Goal: Complete application form: Complete application form

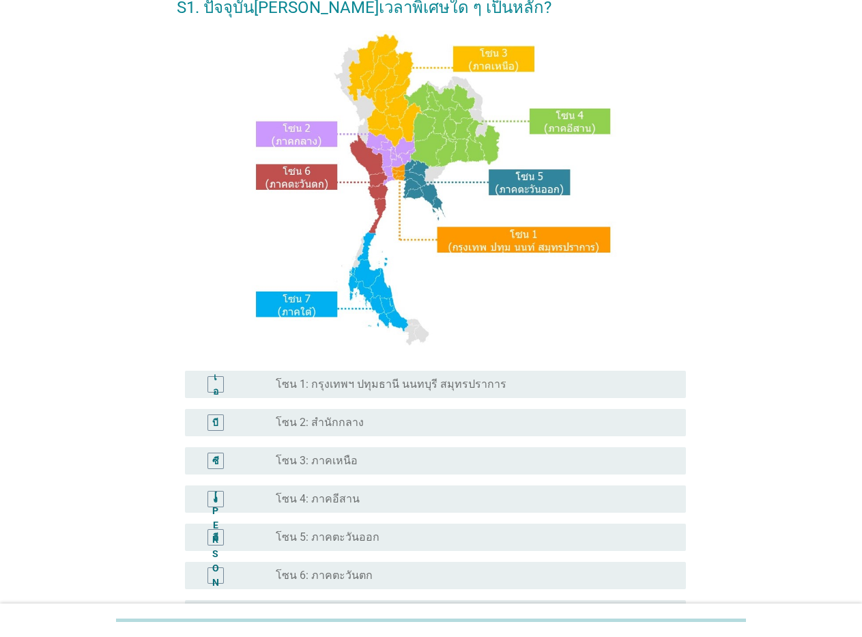
scroll to position [82, 0]
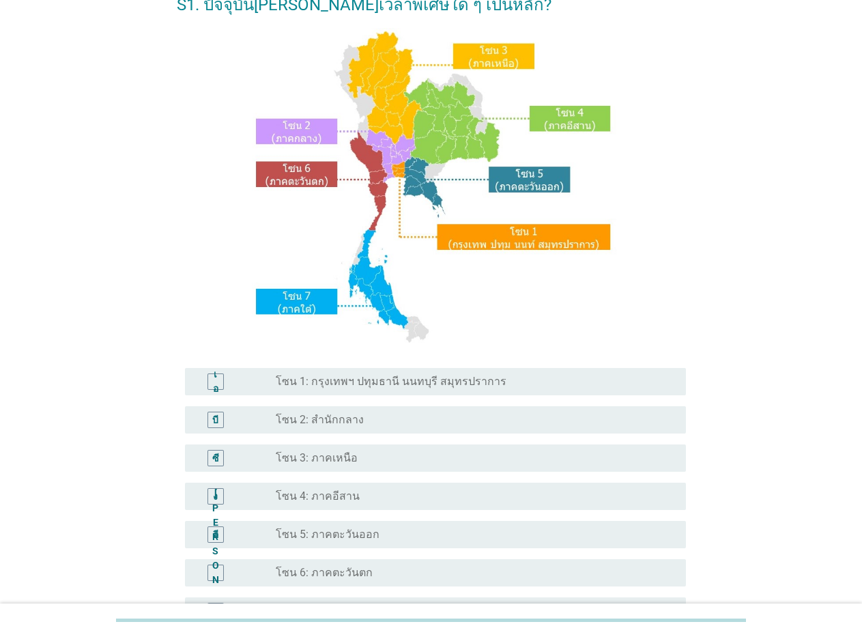
click at [221, 378] on div "เอ" at bounding box center [216, 382] width 16 height 16
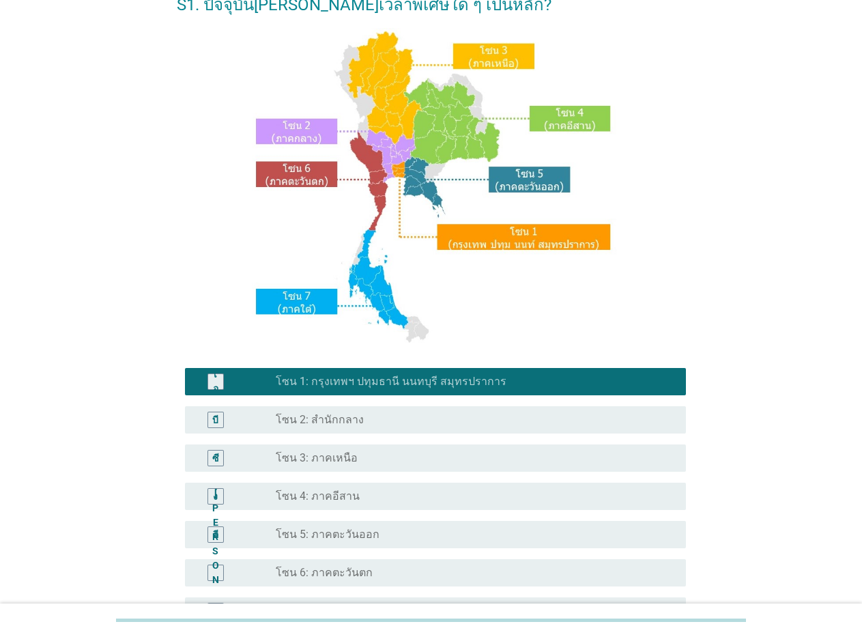
scroll to position [245, 0]
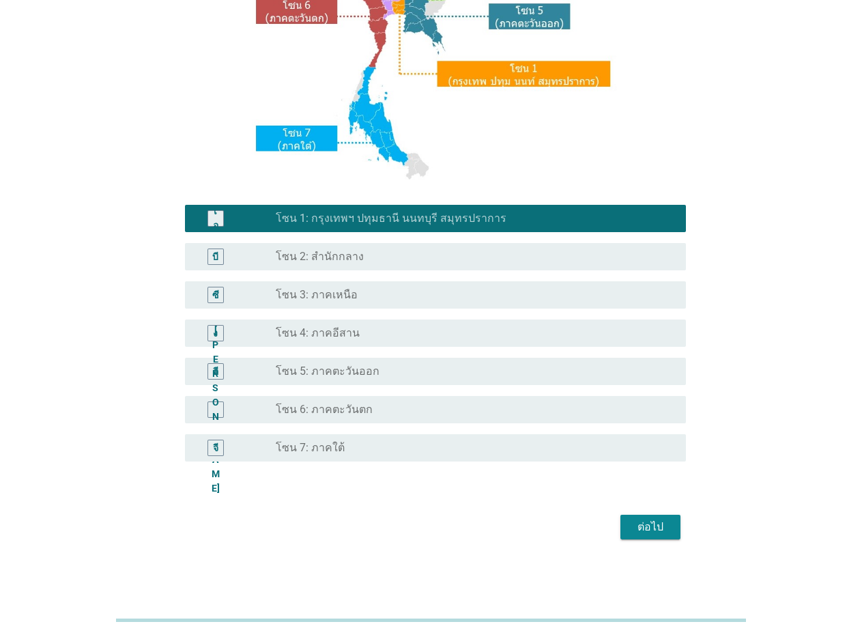
click at [659, 528] on font "ต่อไป" at bounding box center [651, 526] width 26 height 13
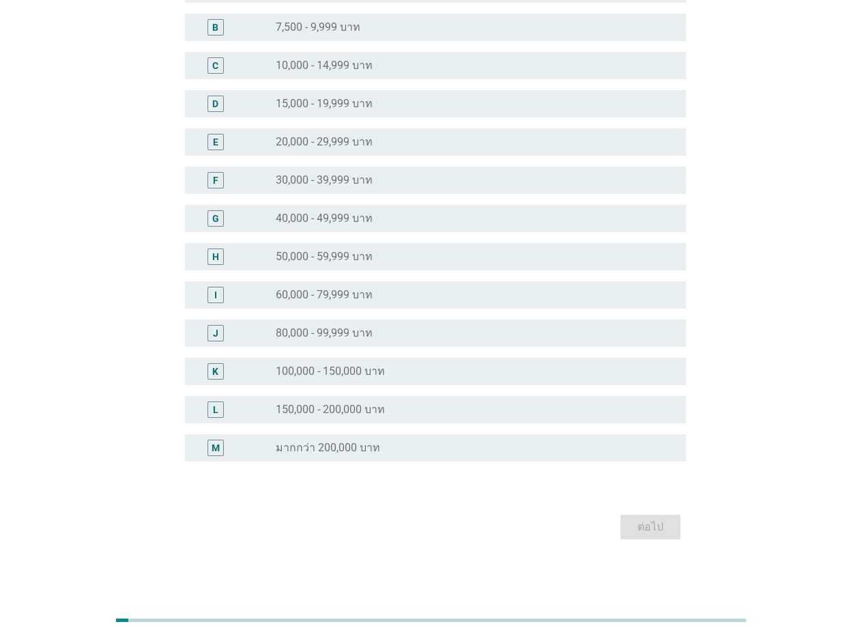
scroll to position [0, 0]
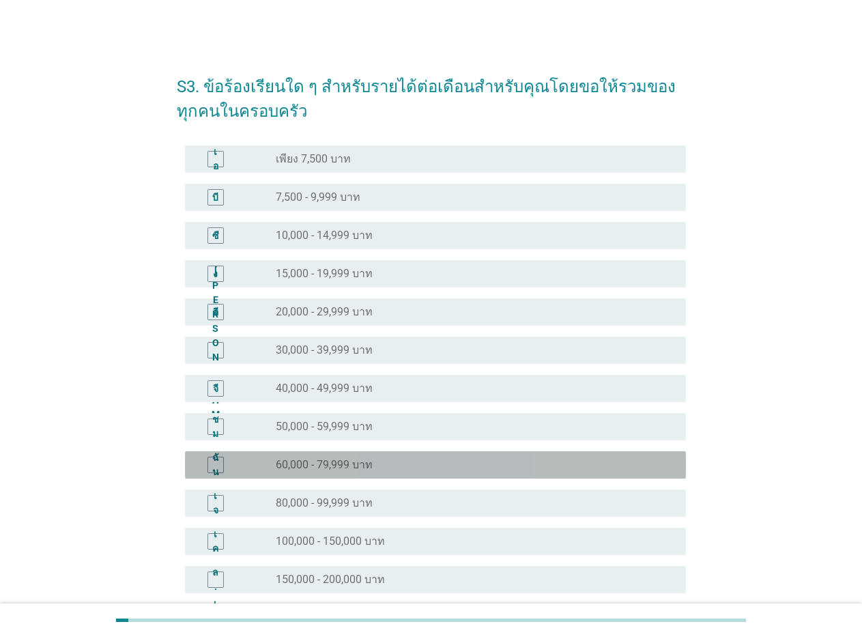
click at [330, 464] on font "60,000 - 79,999 บาท" at bounding box center [324, 464] width 97 height 13
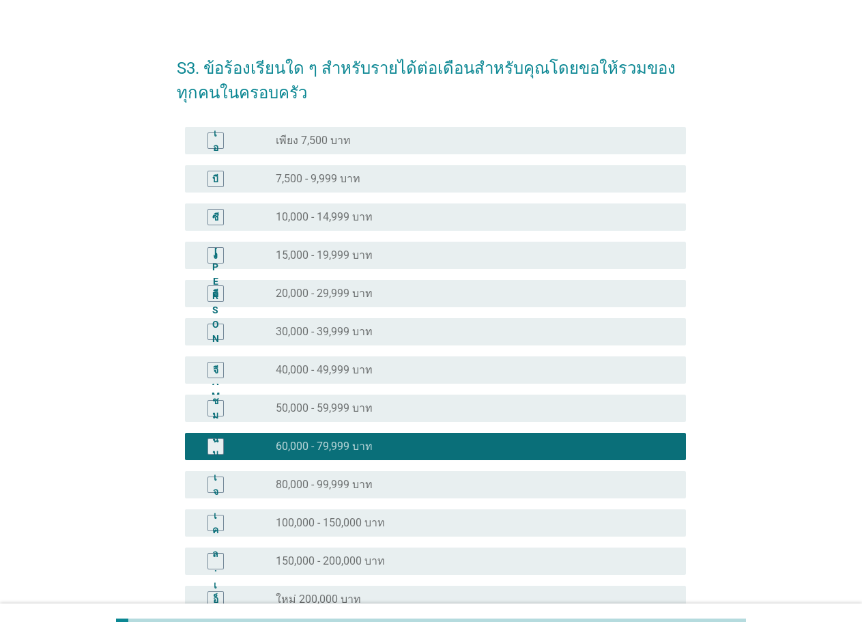
scroll to position [170, 0]
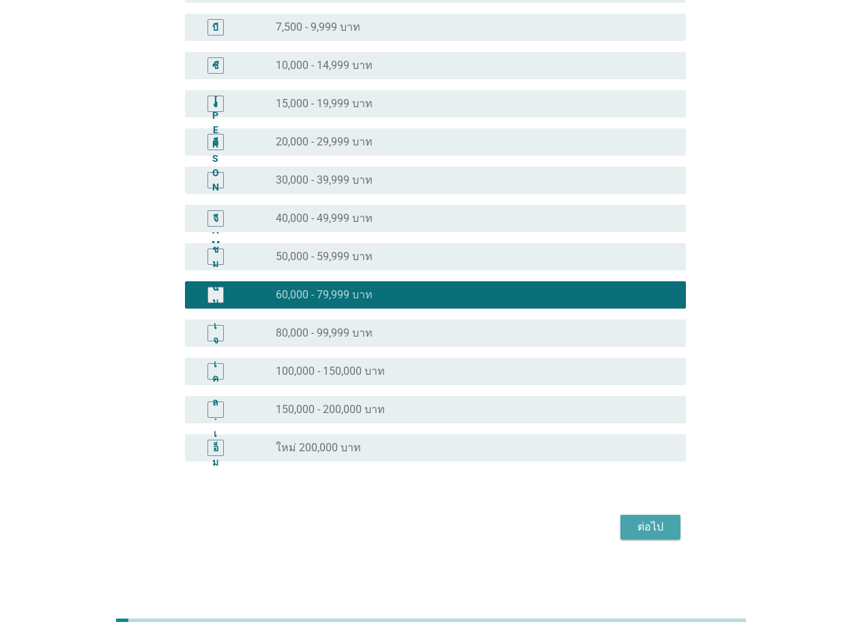
click at [651, 533] on font "ต่อไป" at bounding box center [651, 526] width 26 height 13
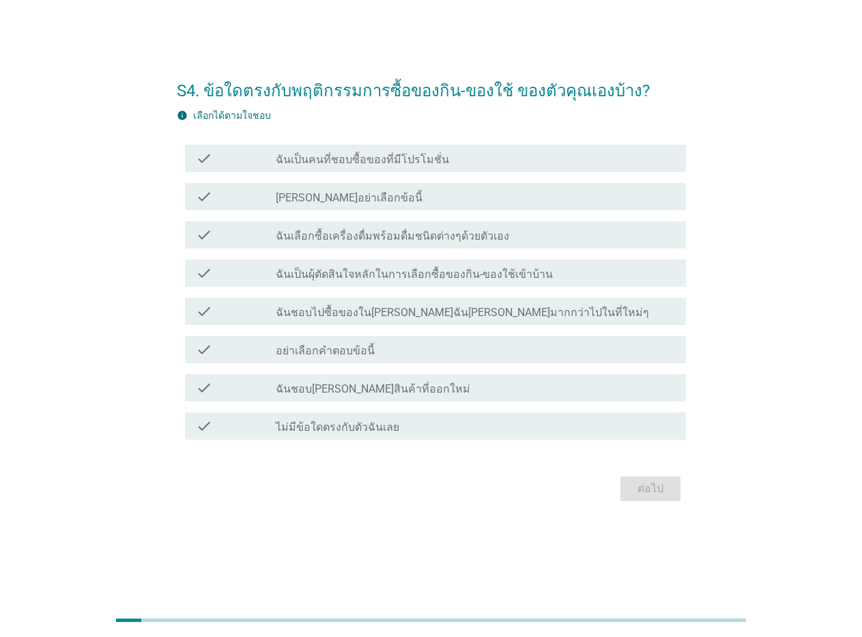
scroll to position [0, 0]
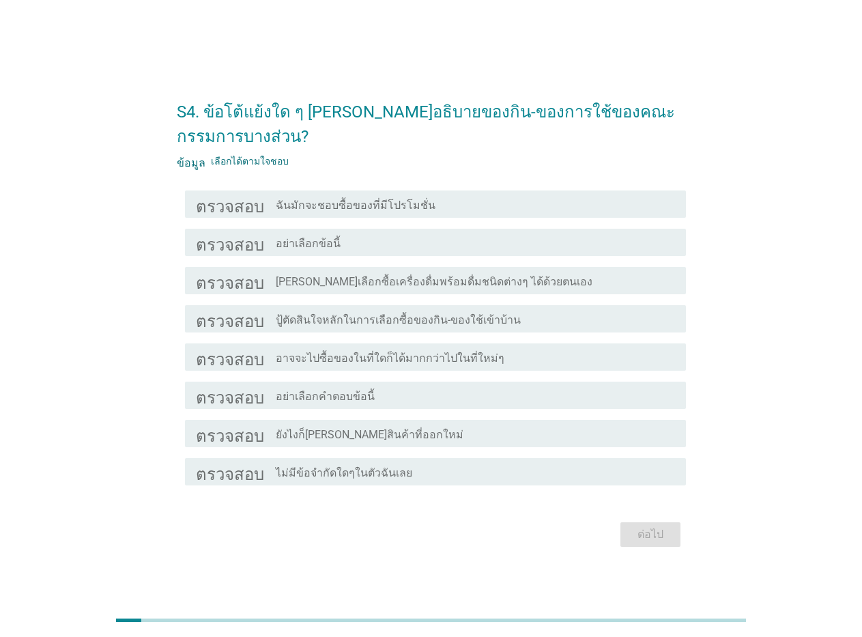
click at [217, 205] on font "ตรวจสอบ" at bounding box center [230, 204] width 68 height 16
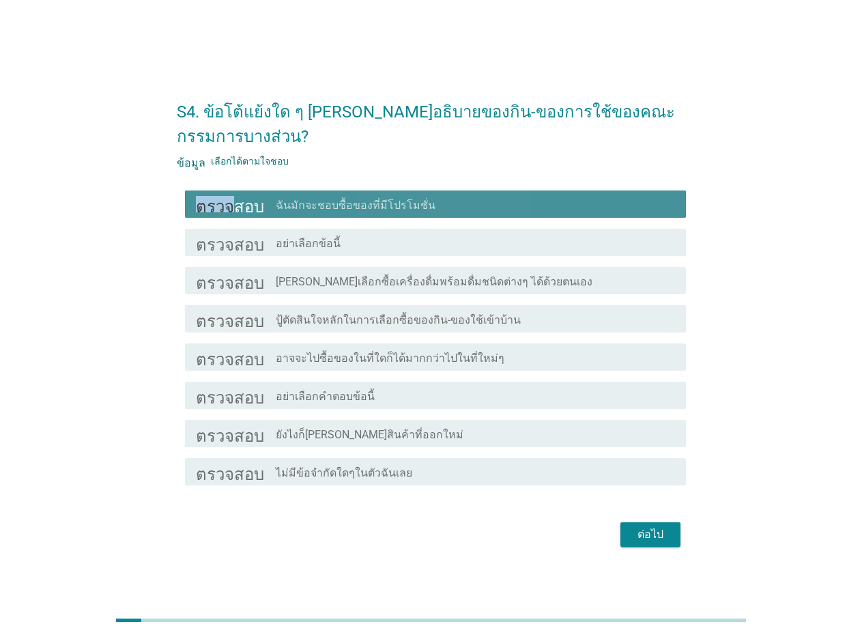
click at [217, 205] on font "ตรวจสอบ" at bounding box center [230, 204] width 68 height 16
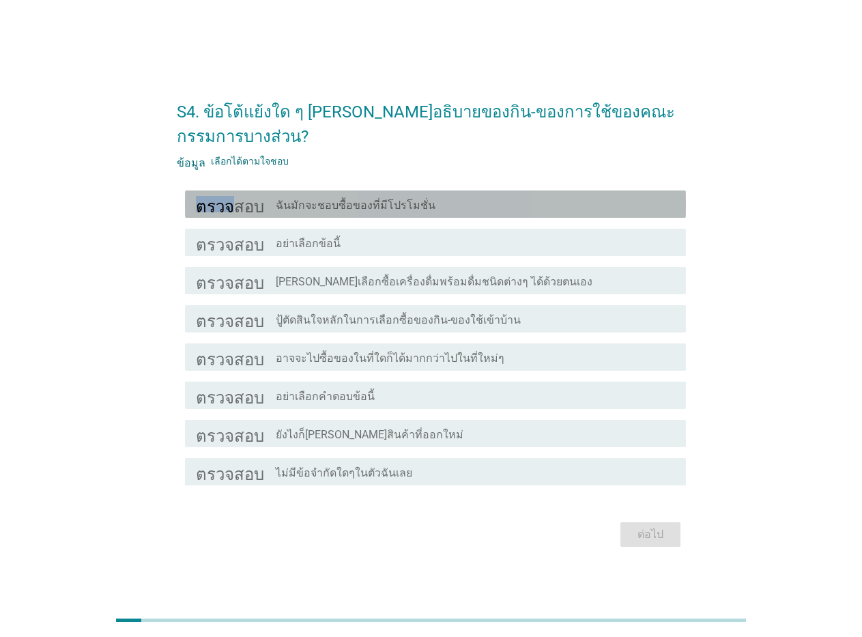
click at [216, 204] on font "ตรวจสอบ" at bounding box center [230, 204] width 68 height 16
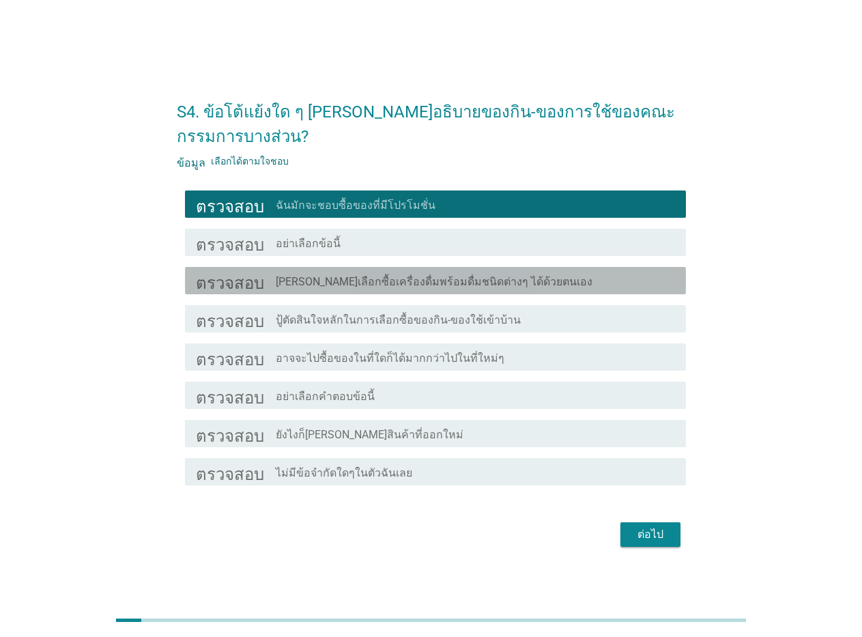
click at [224, 286] on font "ตรวจสอบ" at bounding box center [230, 280] width 68 height 16
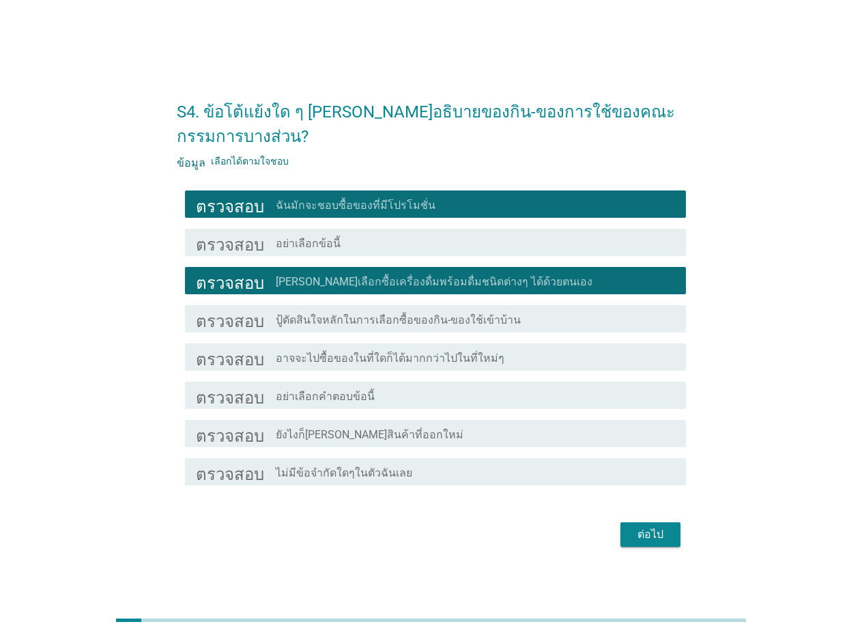
click at [222, 322] on font "ตรวจสอบ" at bounding box center [230, 319] width 68 height 16
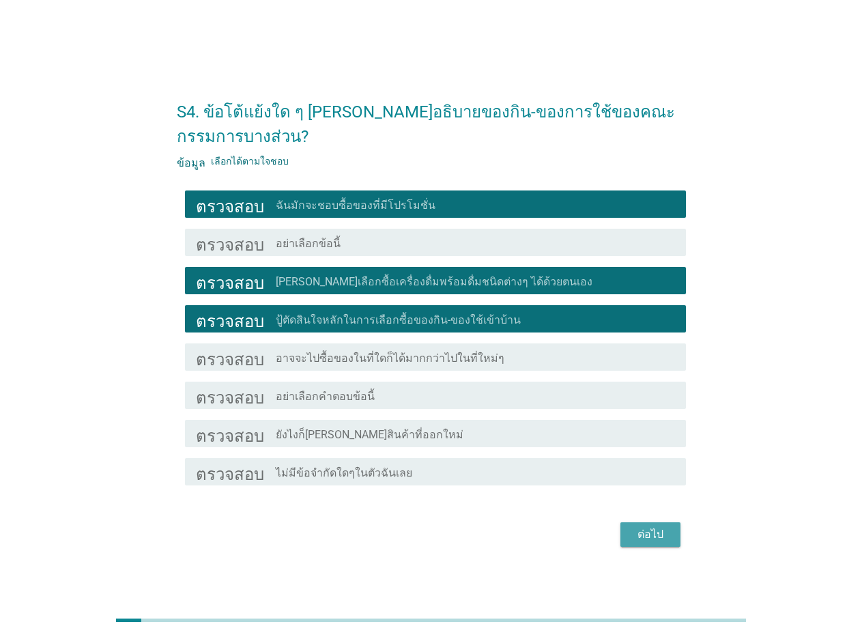
click at [645, 526] on font "ต่อไป" at bounding box center [651, 534] width 26 height 16
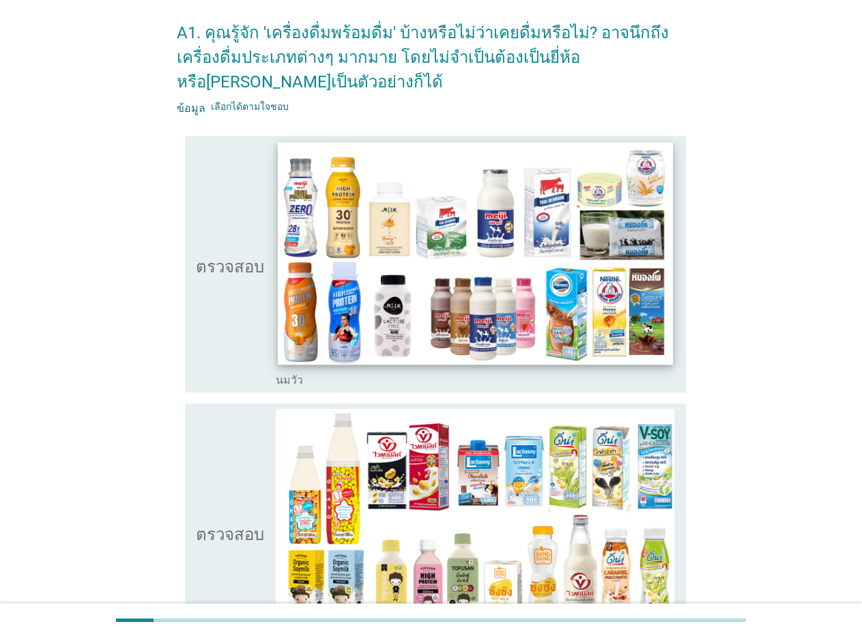
scroll to position [55, 0]
click at [317, 266] on img at bounding box center [474, 252] width 395 height 223
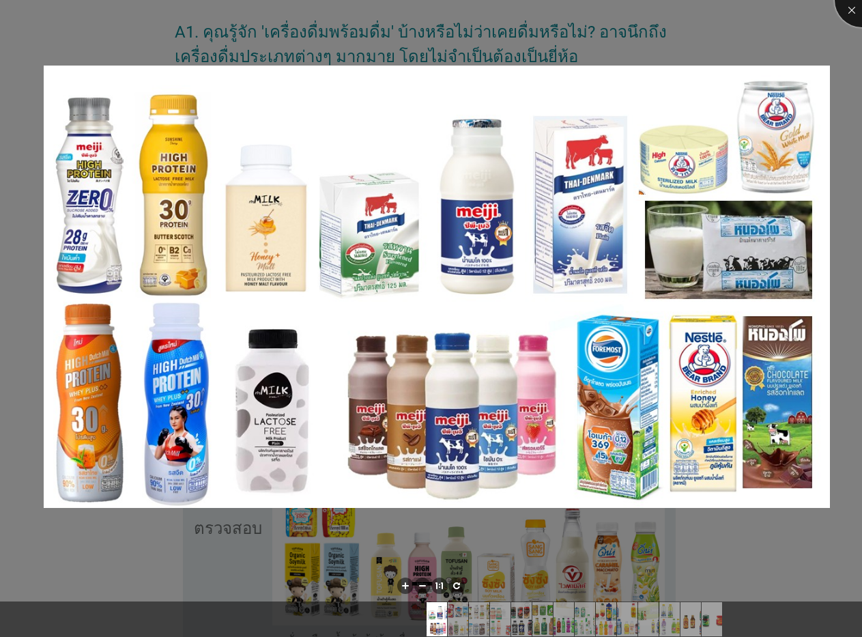
click at [847, 14] on div at bounding box center [862, 0] width 55 height 55
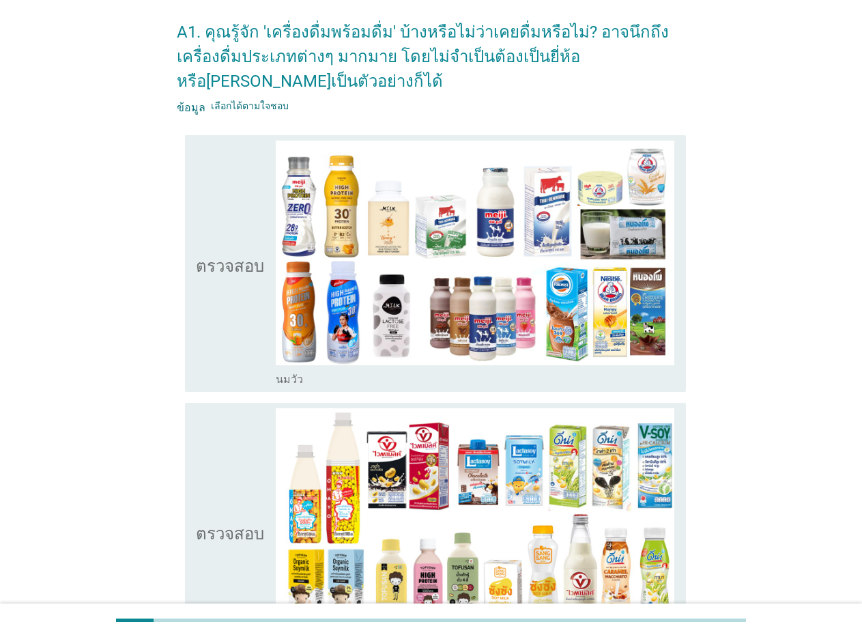
click at [283, 378] on font "นมวัว" at bounding box center [289, 379] width 27 height 13
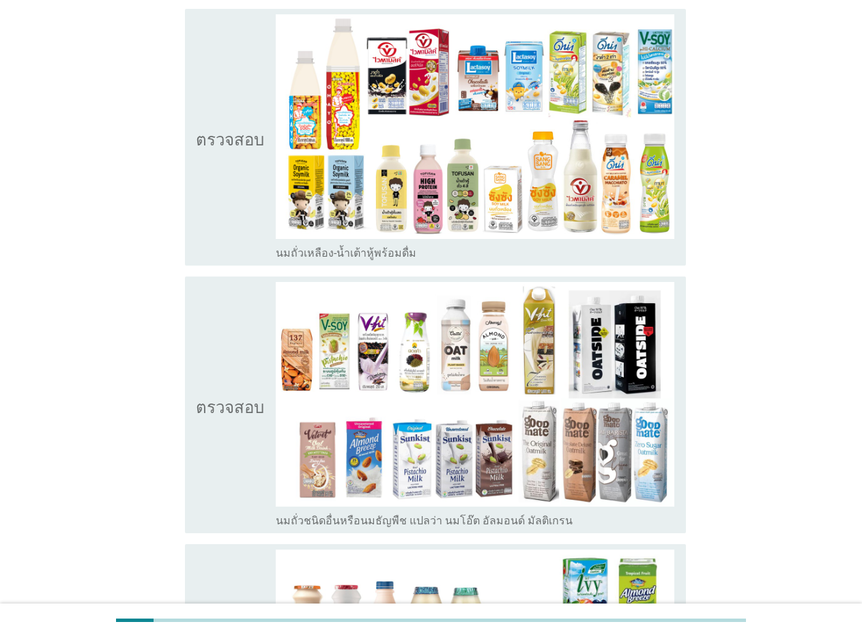
scroll to position [455, 0]
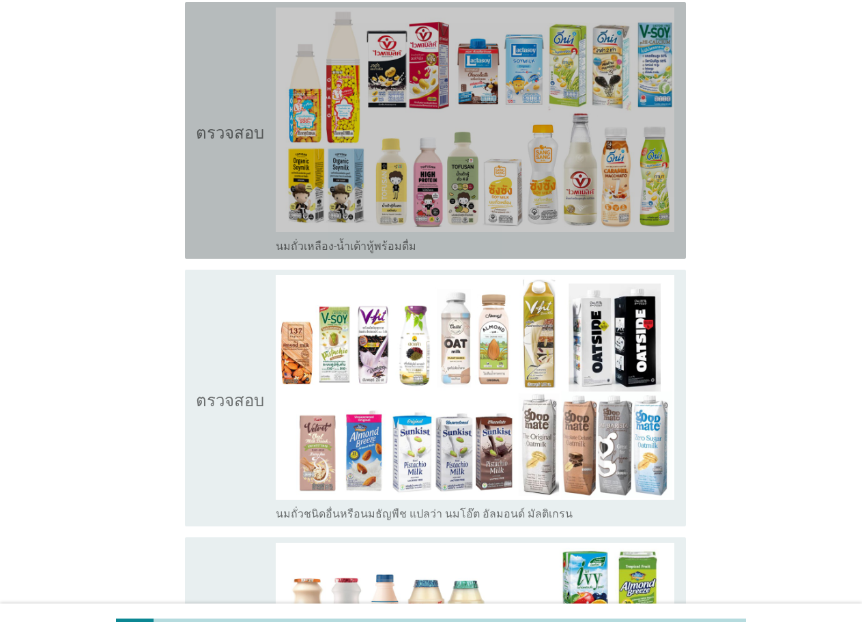
click at [343, 249] on font "นมถั่วเหลือง-น้ำเต้าหู้พร้อมดื่ม" at bounding box center [346, 246] width 141 height 13
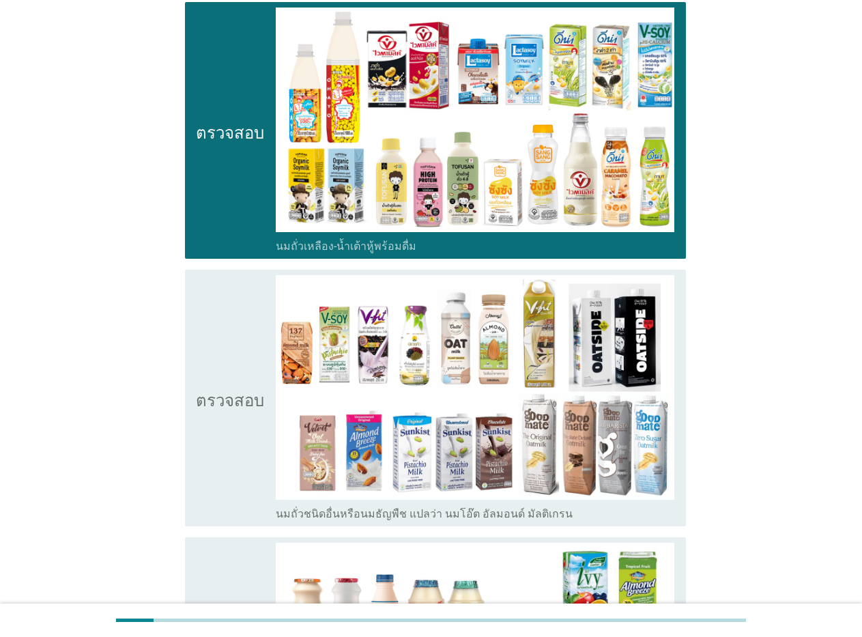
click at [331, 515] on font "นมถั่วชนิดอื่นหรือนมธัญพืช แปลว่า นมโอ๊ต อัลมอนด์ มัลติเกรน" at bounding box center [424, 513] width 297 height 13
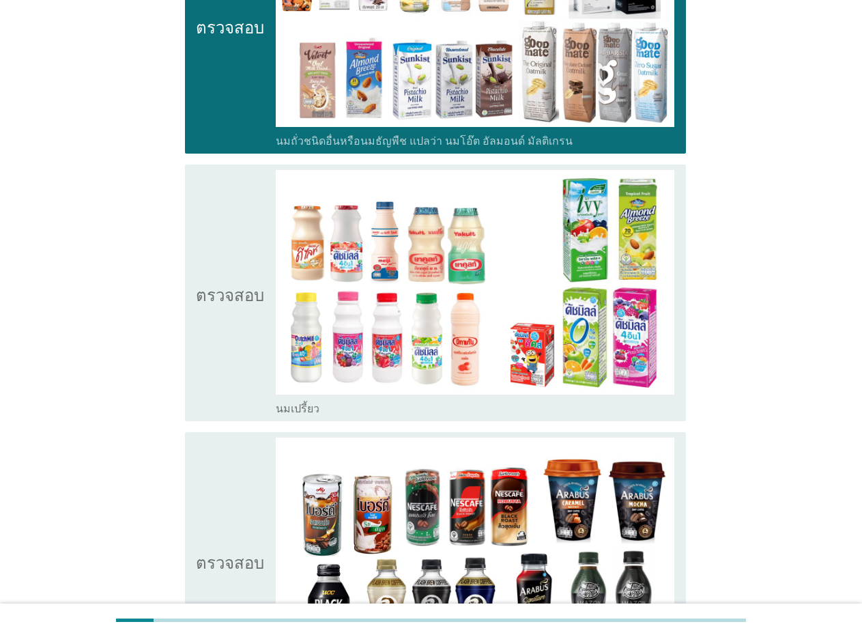
scroll to position [838, 0]
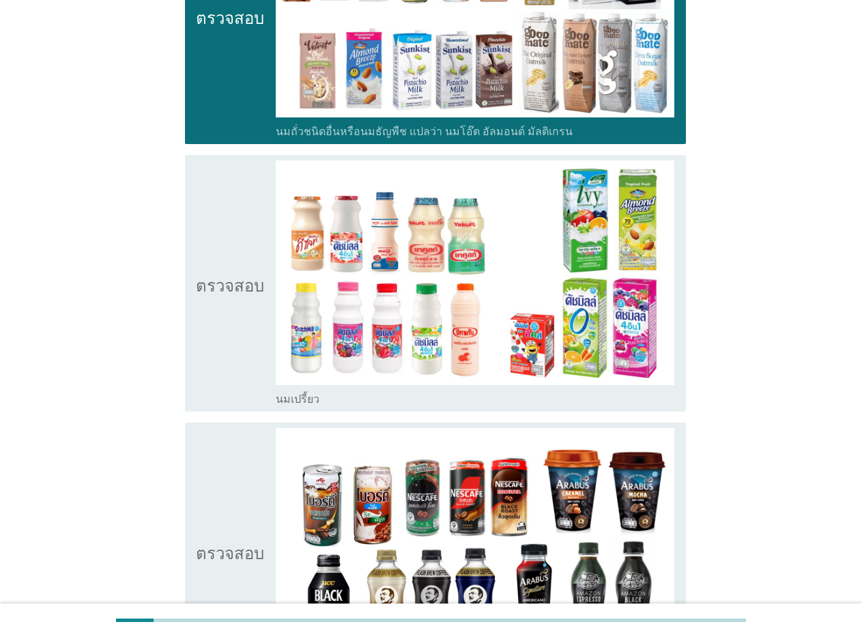
click at [302, 407] on div "ตรวจสอบ โครงร่างกล่องกาเครื่องหมายว่าง นมเปรี้ยว" at bounding box center [435, 283] width 501 height 257
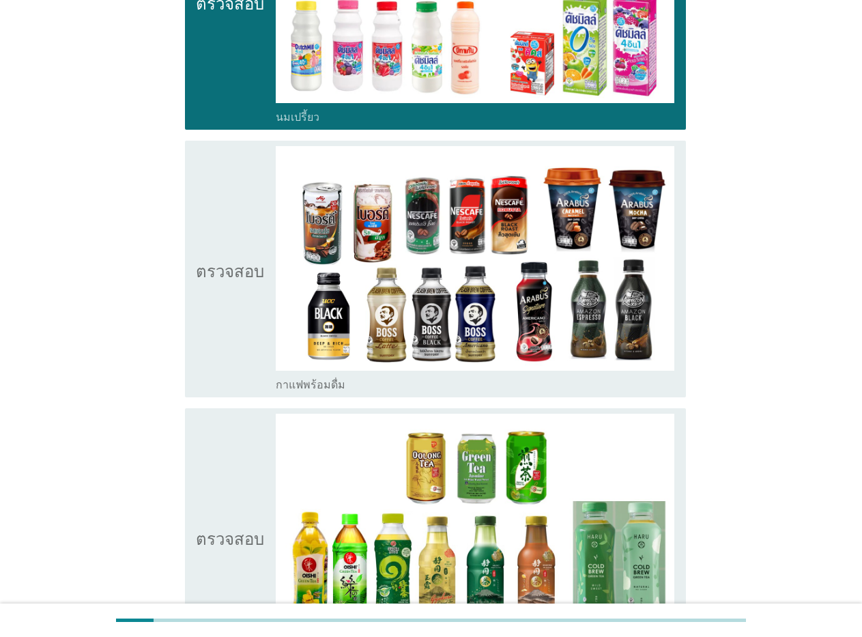
scroll to position [1238, 0]
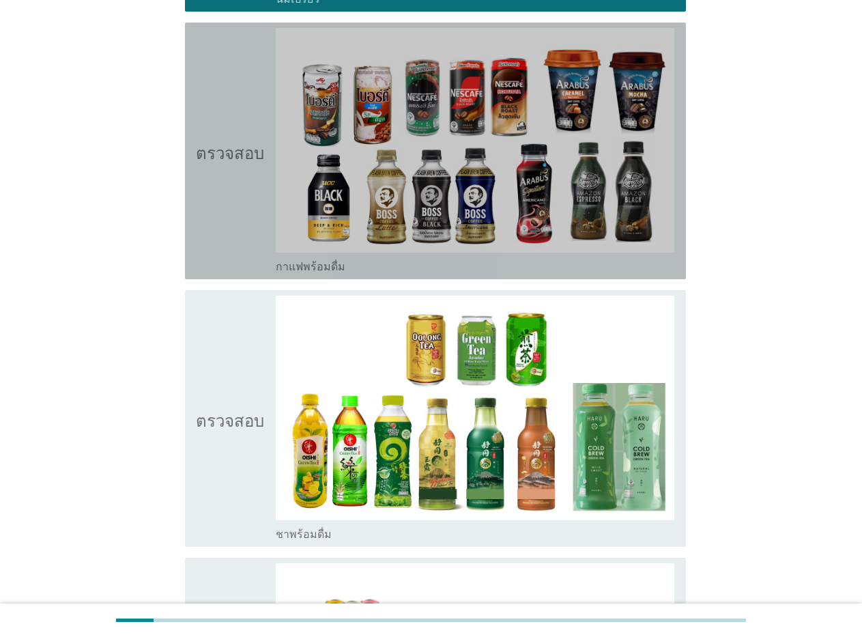
click at [293, 266] on font "กาแฟพร้อมดื่ม" at bounding box center [311, 266] width 70 height 13
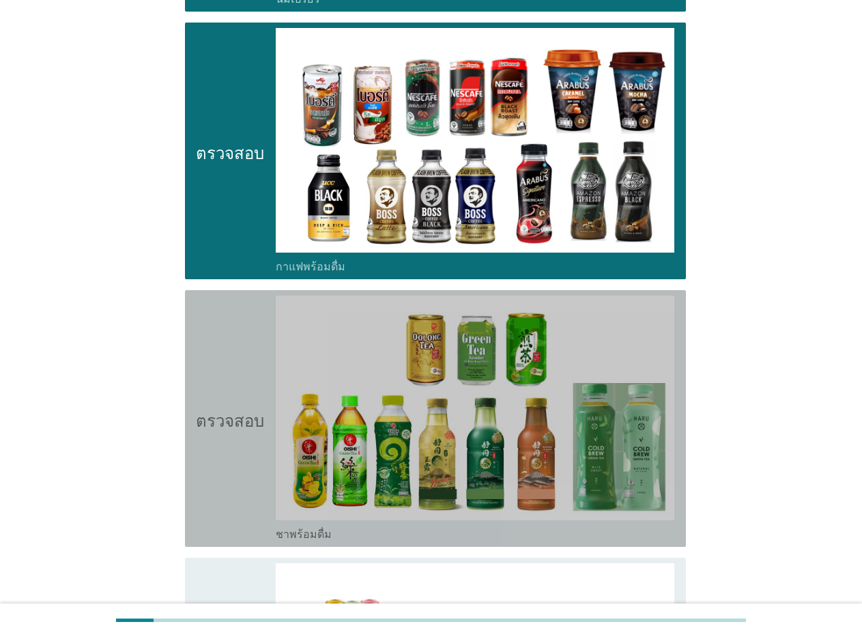
click at [306, 534] on font "ชาพร้อมดื่ม" at bounding box center [304, 534] width 56 height 13
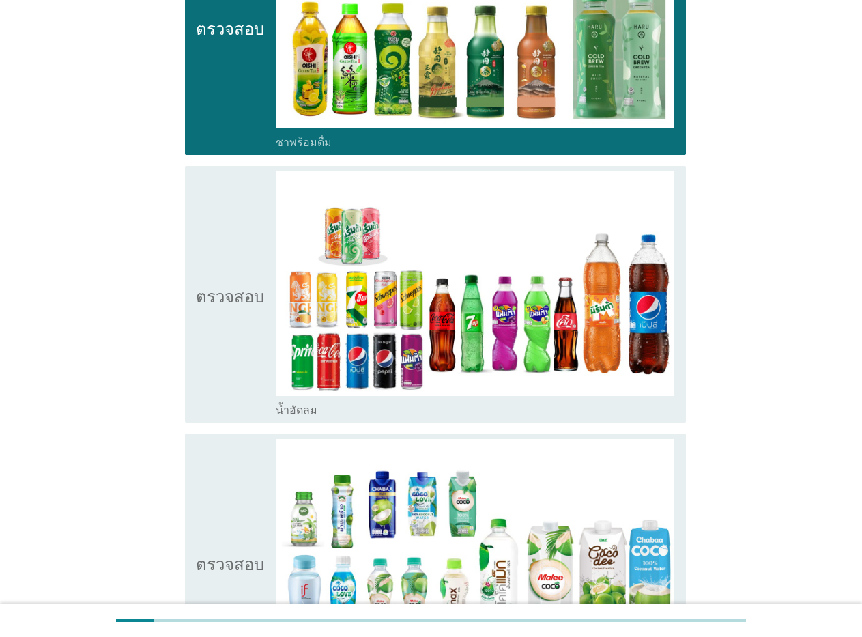
scroll to position [1657, 0]
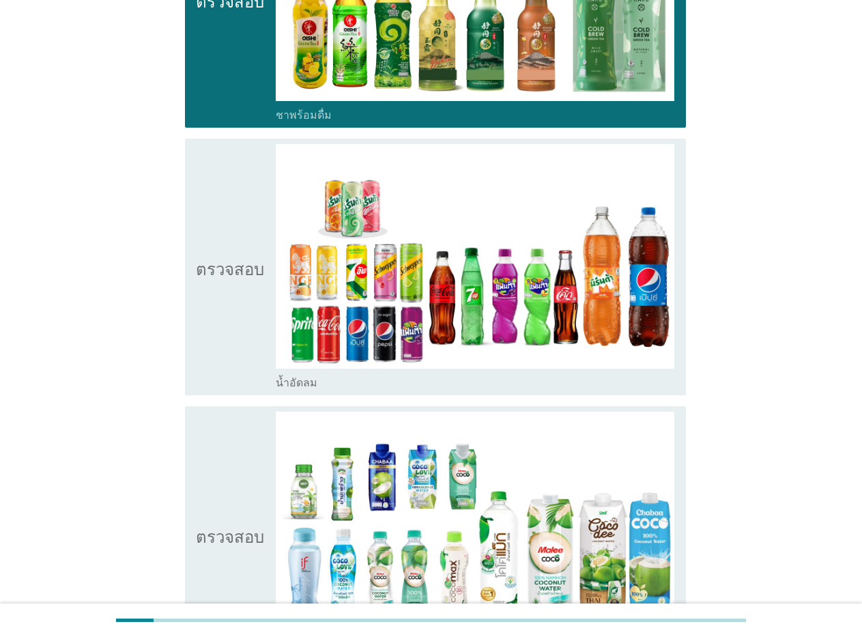
click at [309, 382] on font "น้ำอัดลม" at bounding box center [297, 382] width 42 height 13
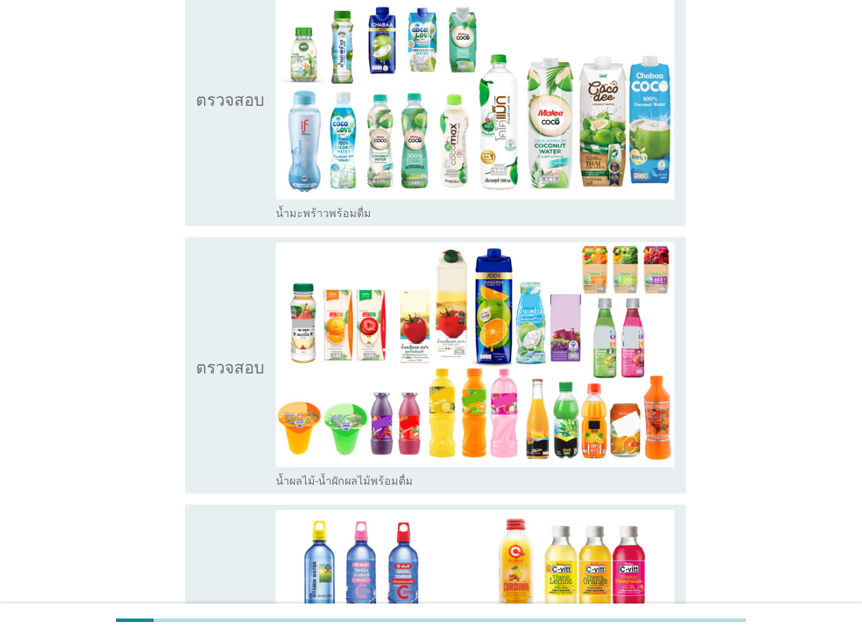
scroll to position [2112, 0]
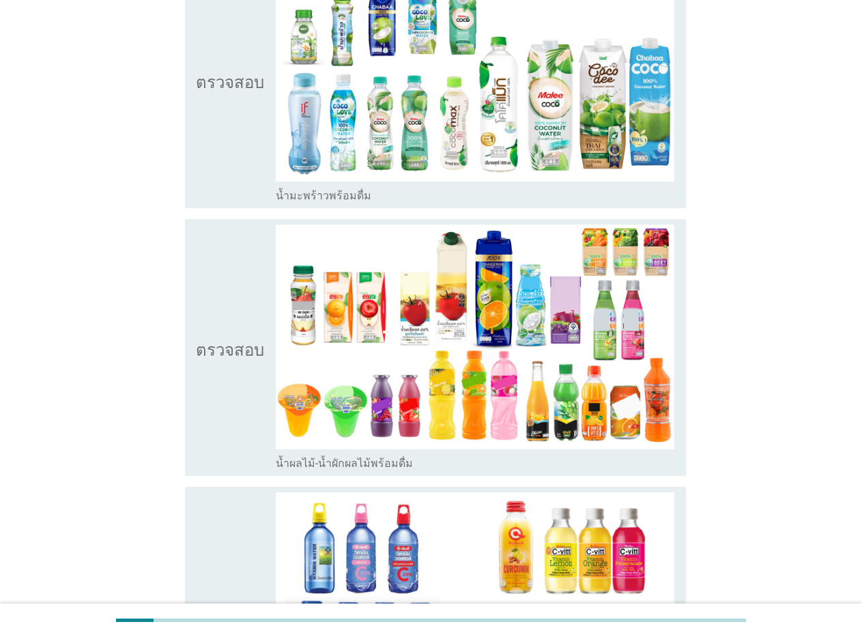
click at [336, 201] on font "น้ำมะพร้าวพร้อมดื่ม" at bounding box center [324, 195] width 96 height 13
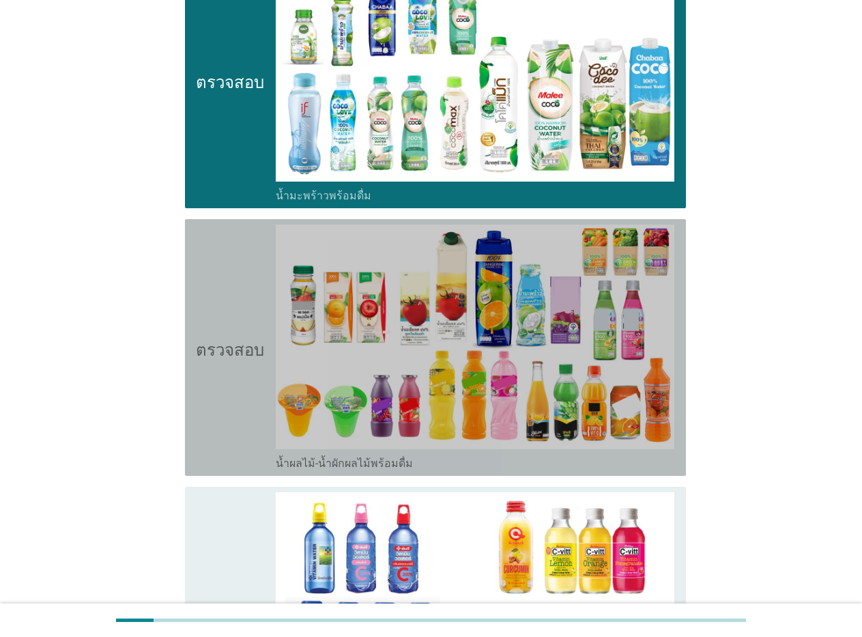
click at [308, 468] on font "น้ำผลไม้-น้ำผักผลไม้พร้อมดื่ม" at bounding box center [344, 463] width 137 height 13
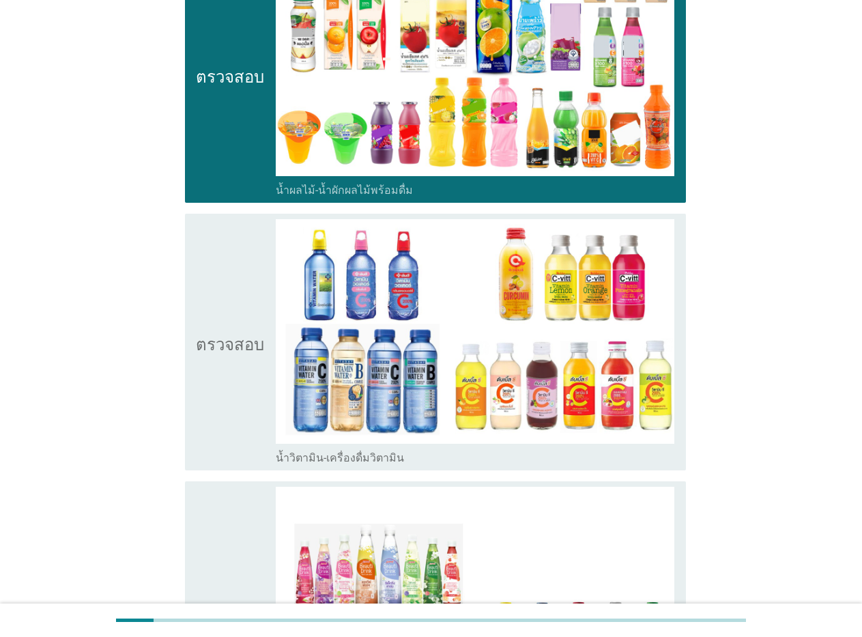
scroll to position [2486, 0]
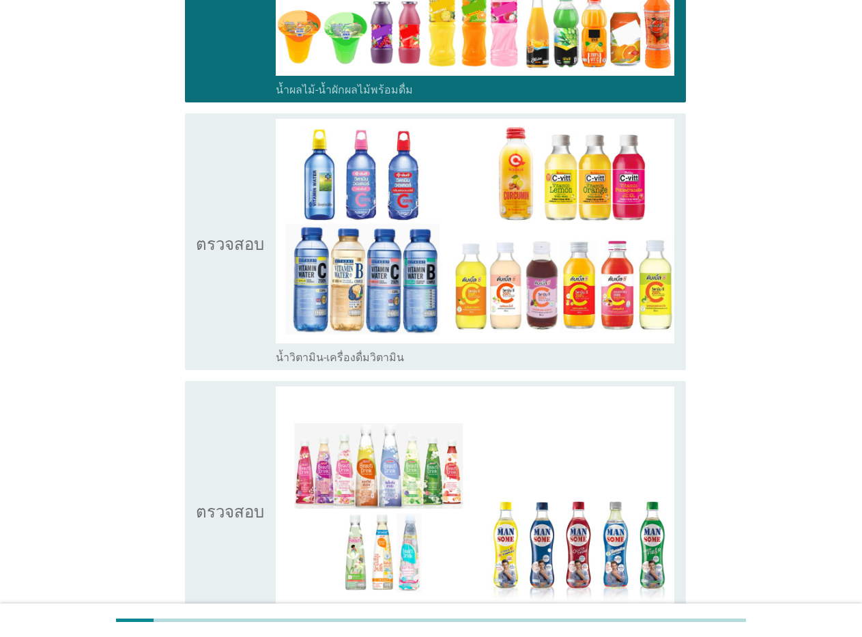
click at [360, 361] on font "น้ำวิตามิน-เครื่องดื่มวิตามิน" at bounding box center [340, 357] width 128 height 13
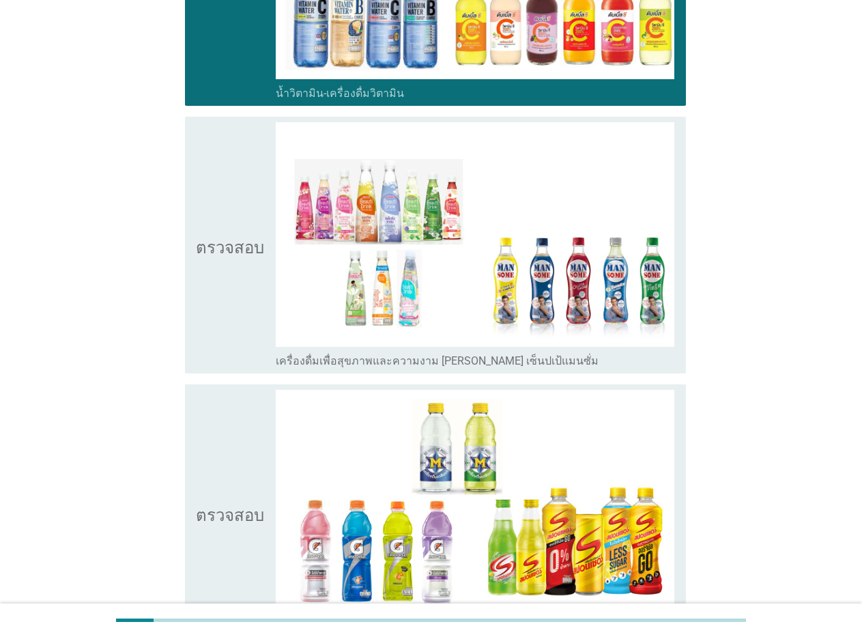
scroll to position [2849, 0]
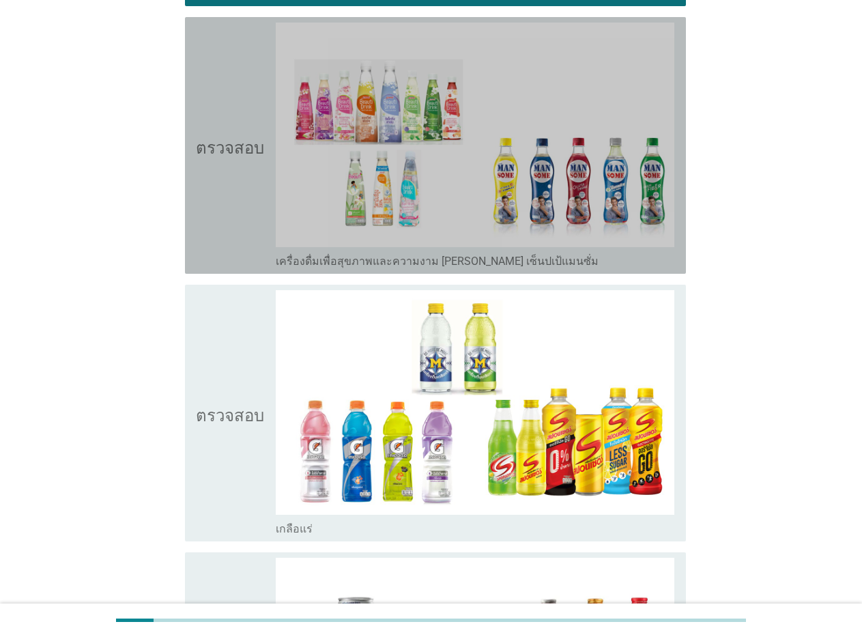
click at [365, 262] on font "เครื่องดื่มเพื่อสุขภาพและความงาม [PERSON_NAME] เซ็นปเป้แมนซั่ม" at bounding box center [437, 261] width 323 height 13
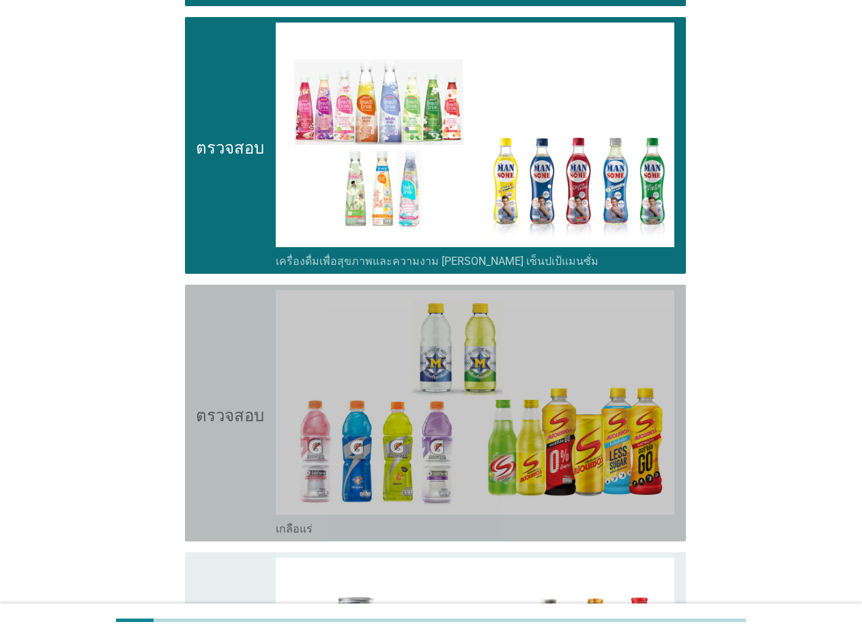
click at [301, 532] on font "เกลือแร่" at bounding box center [294, 528] width 37 height 13
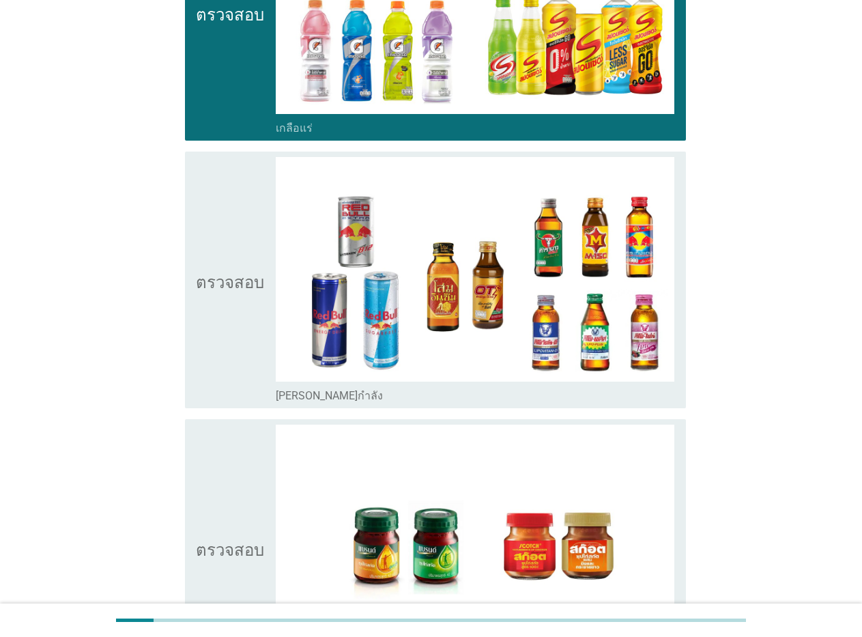
scroll to position [3387, 0]
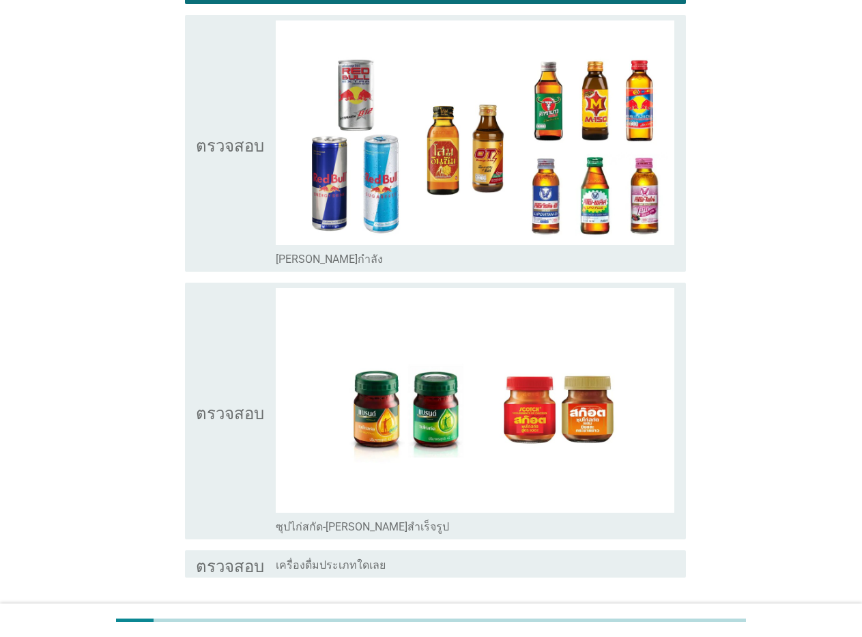
click at [302, 259] on font "[PERSON_NAME]กำลัง" at bounding box center [329, 259] width 107 height 13
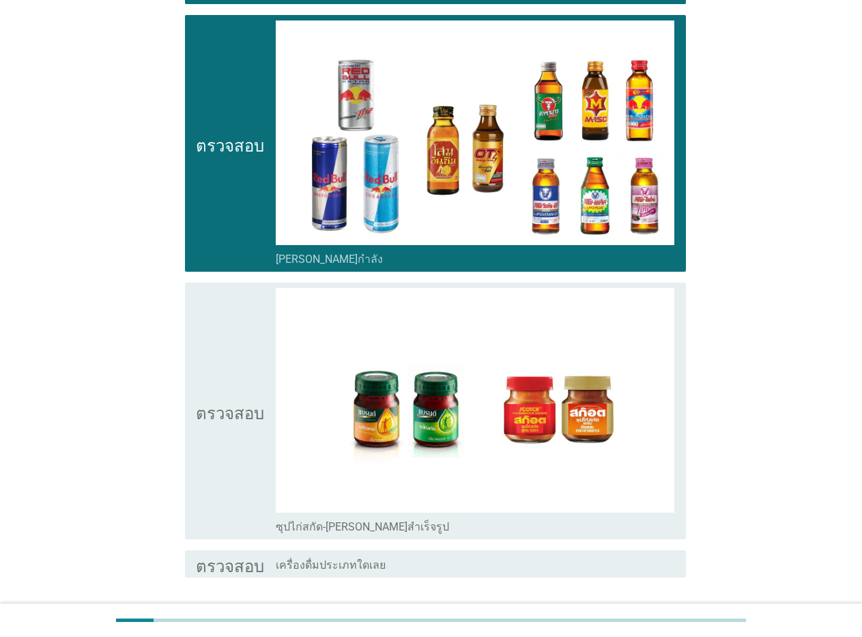
click at [330, 528] on font "ซุปไก่สกัด-[PERSON_NAME]สำเร็จรูป" at bounding box center [362, 526] width 173 height 13
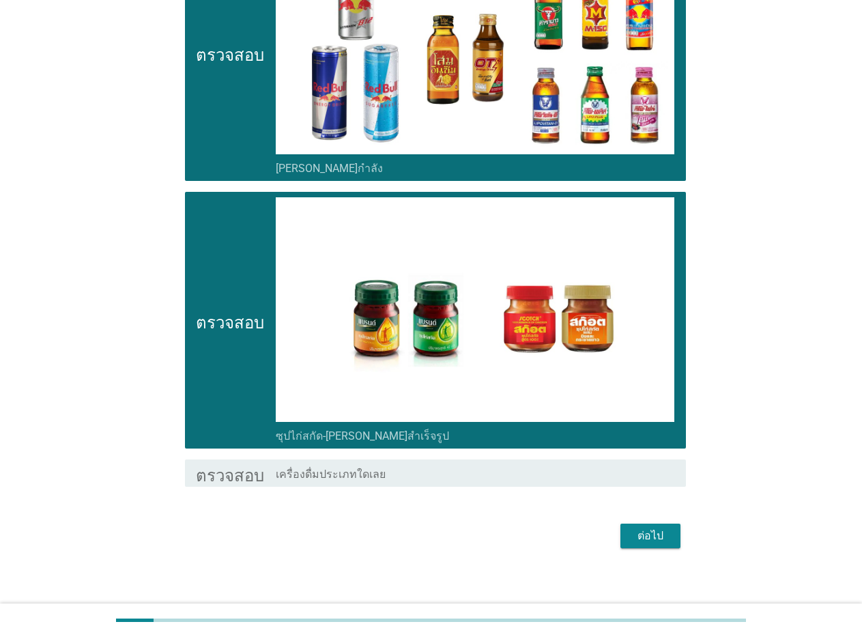
scroll to position [3487, 0]
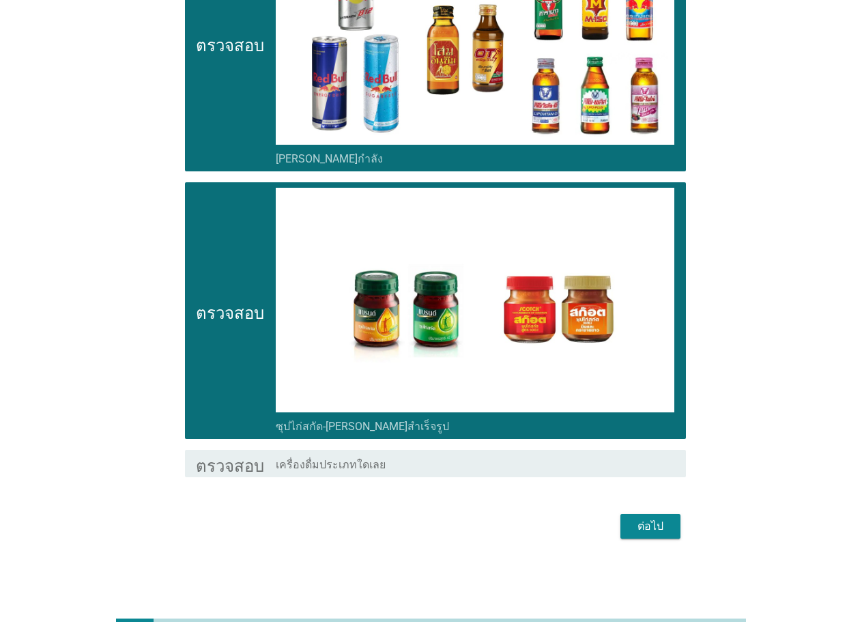
click at [648, 530] on font "ต่อไป" at bounding box center [651, 526] width 26 height 13
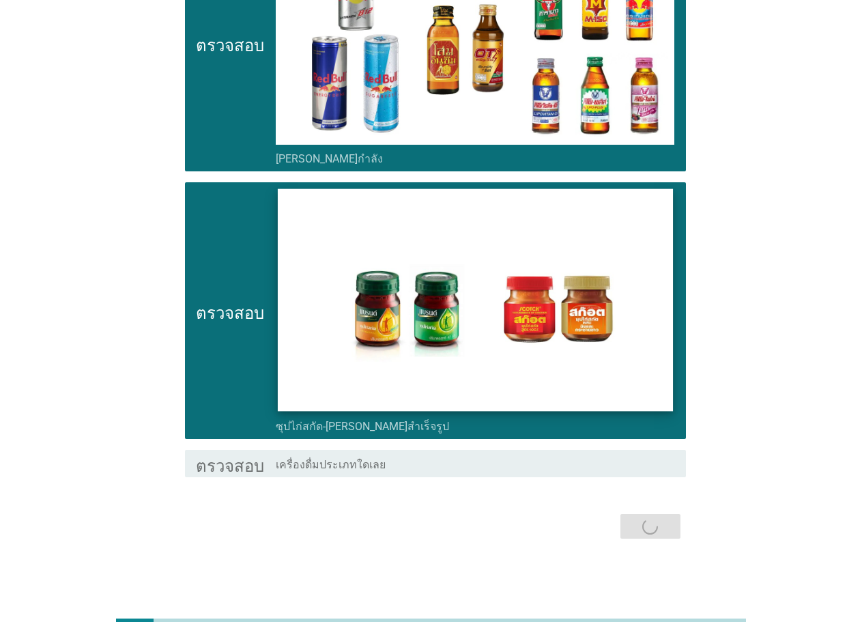
scroll to position [0, 0]
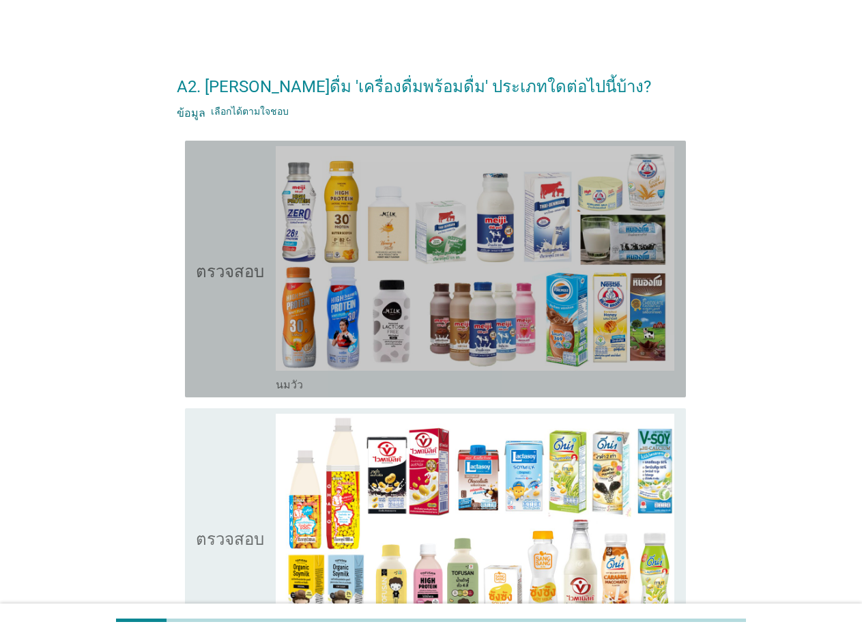
click at [289, 382] on font "นมวัว" at bounding box center [289, 384] width 27 height 13
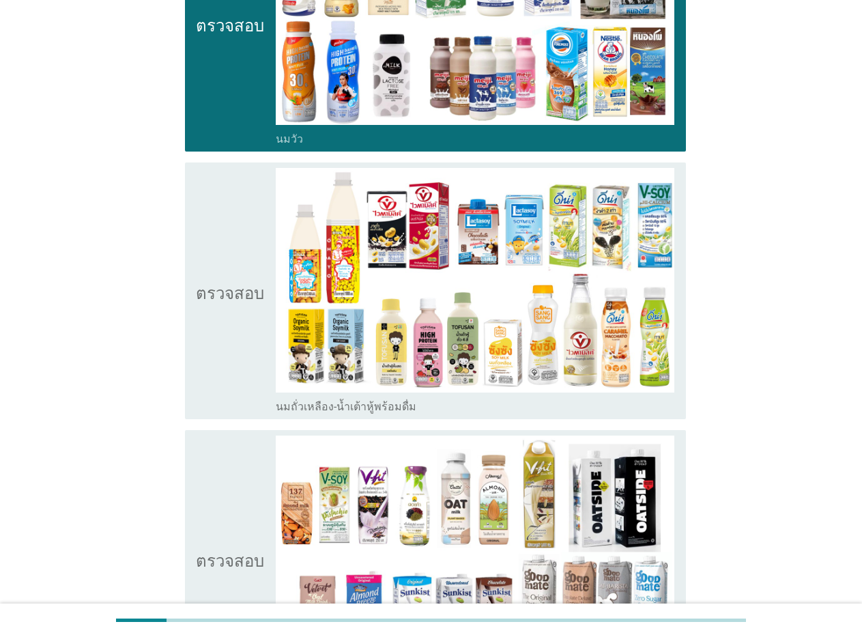
scroll to position [255, 0]
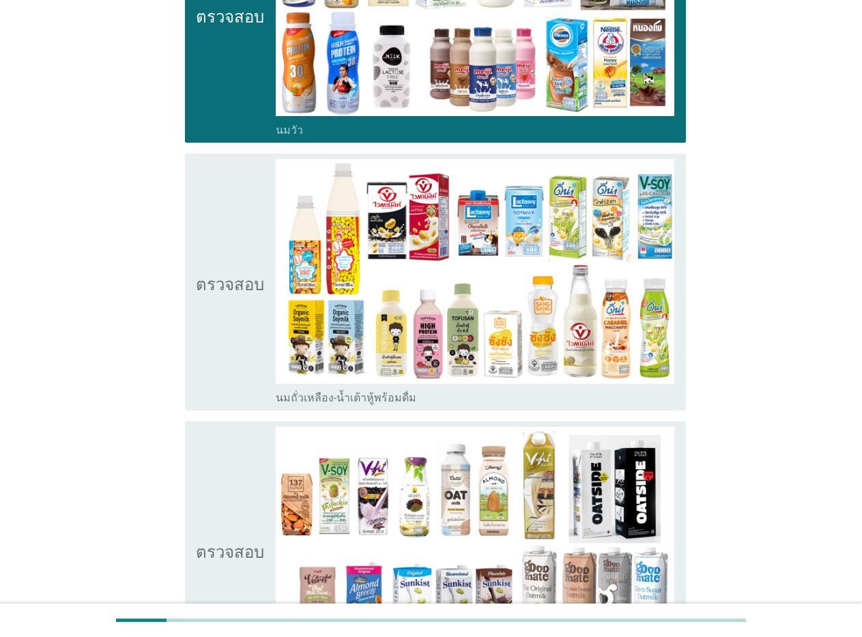
click at [327, 401] on font "นมถั่วเหลือง-น้ำเต้าหู้พร้อมดื่ม" at bounding box center [346, 397] width 141 height 13
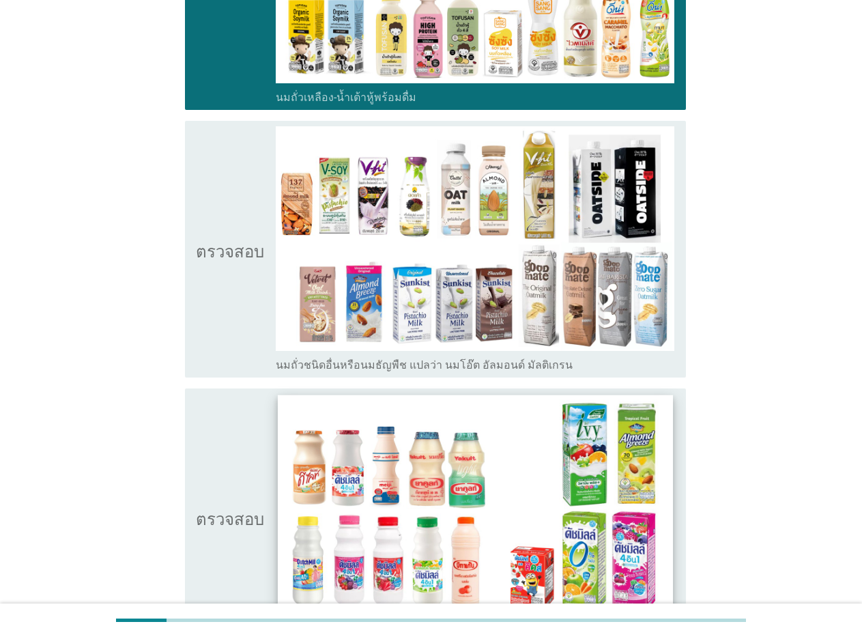
scroll to position [582, 0]
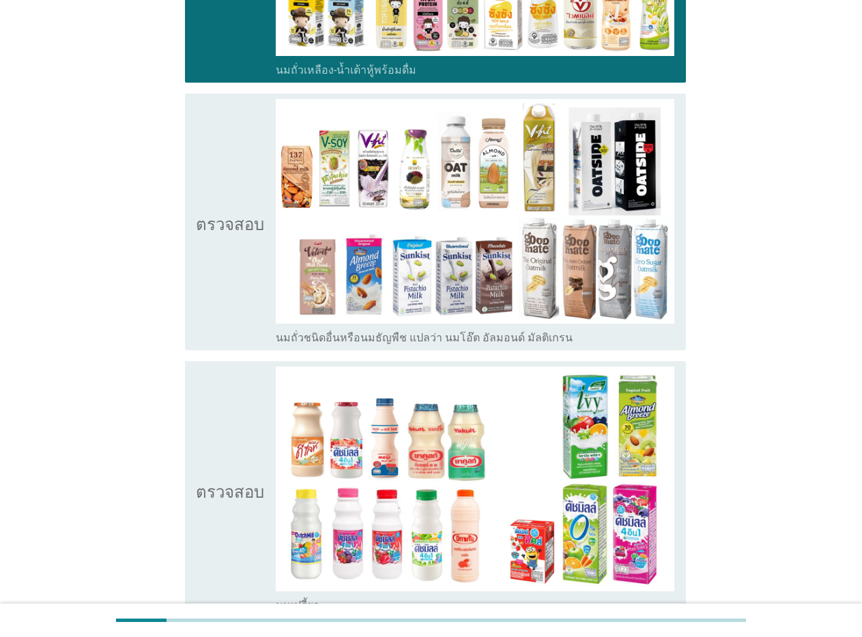
click at [330, 337] on font "นมถั่วชนิดอื่นหรือนมธัญพืช แปลว่า นมโอ๊ต อัลมอนด์ มัลติเกรน" at bounding box center [424, 337] width 297 height 13
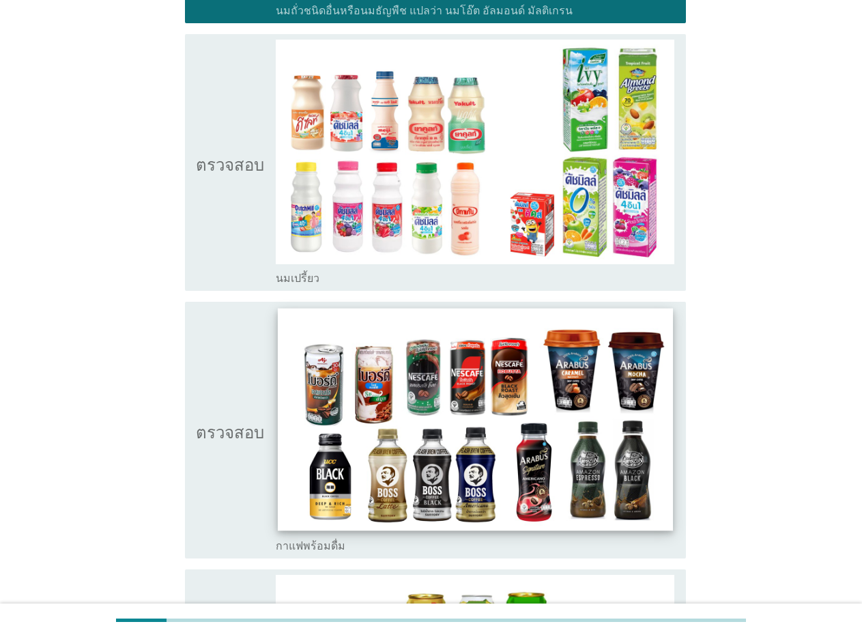
scroll to position [910, 0]
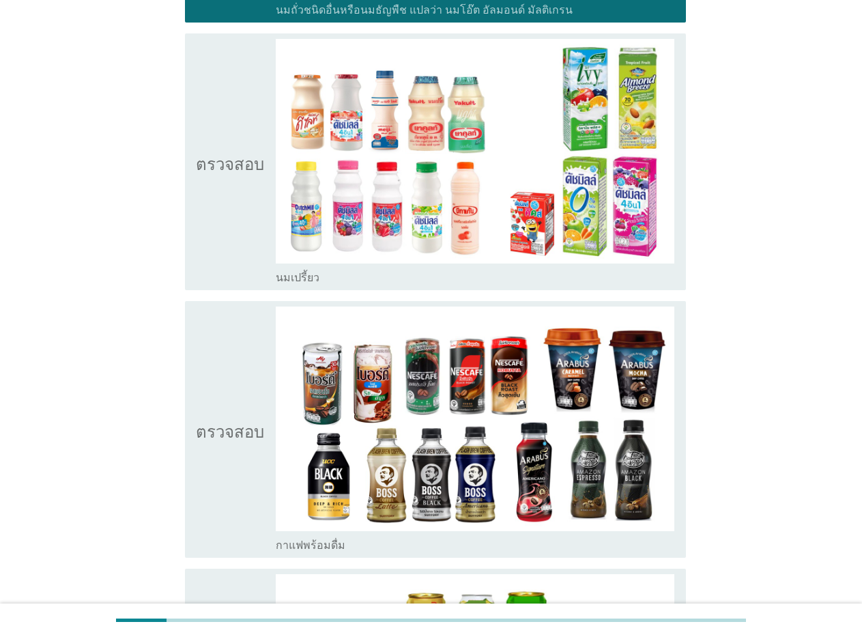
click at [298, 276] on font "นมเปรี้ยว" at bounding box center [298, 277] width 44 height 13
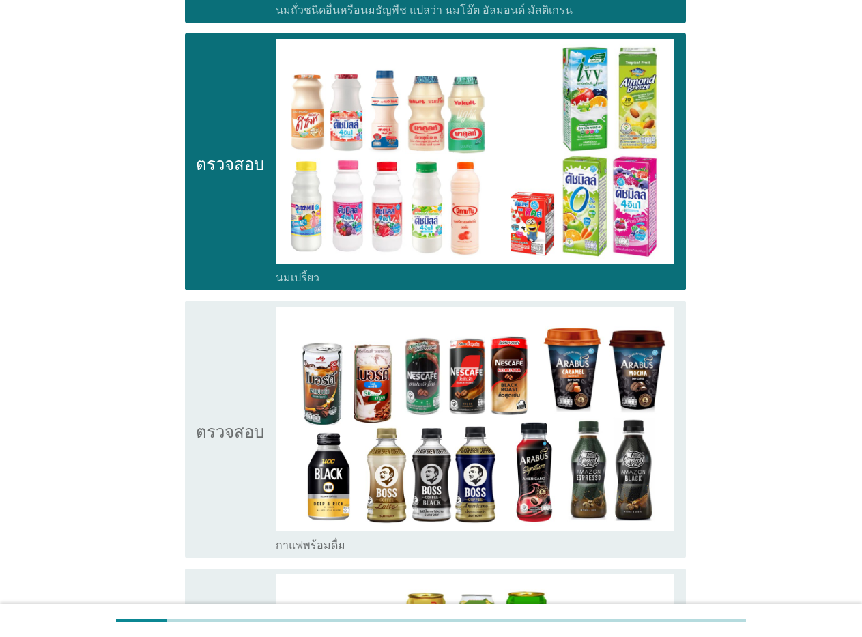
click at [320, 544] on font "กาแฟพร้อมดื่ม" at bounding box center [311, 545] width 70 height 13
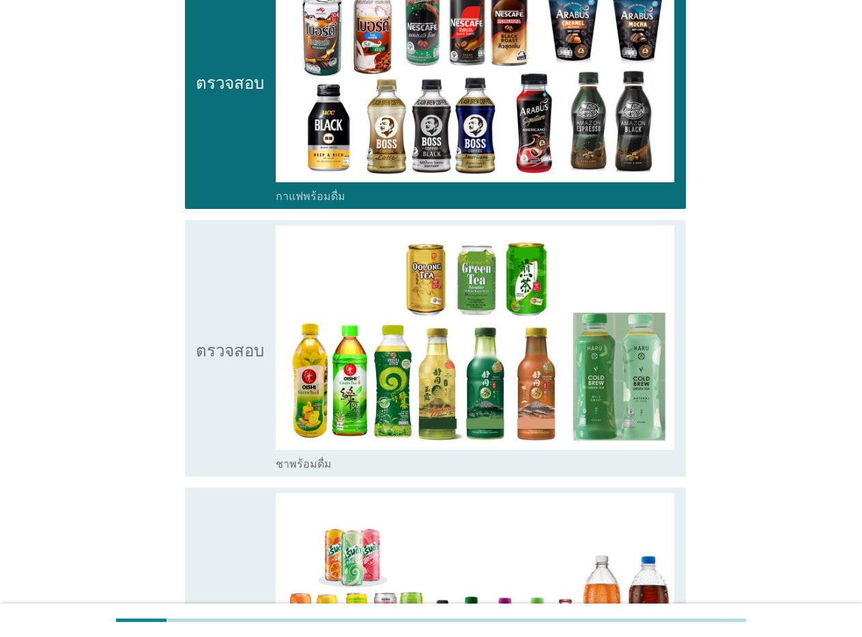
scroll to position [1265, 0]
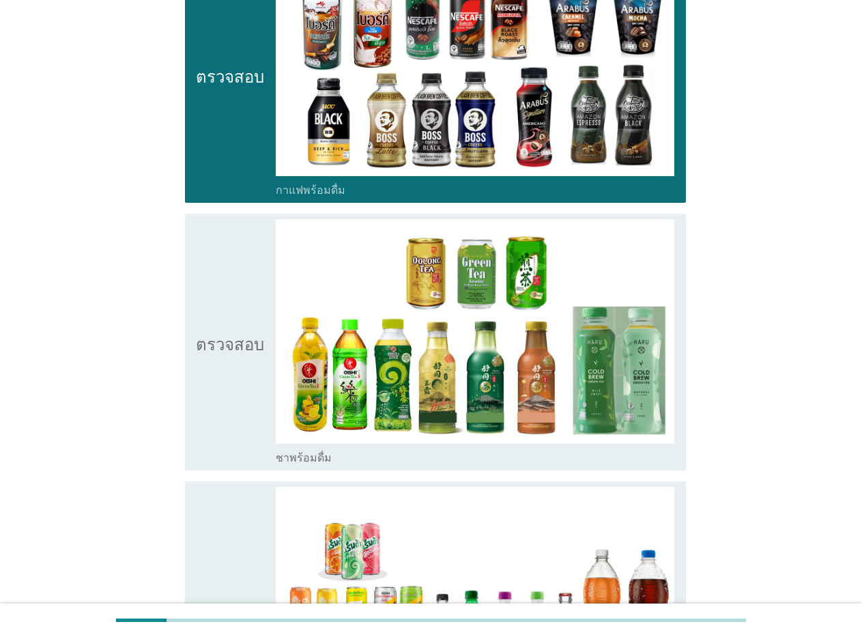
click at [305, 453] on font "ชาพร้อมดื่ม" at bounding box center [304, 457] width 56 height 13
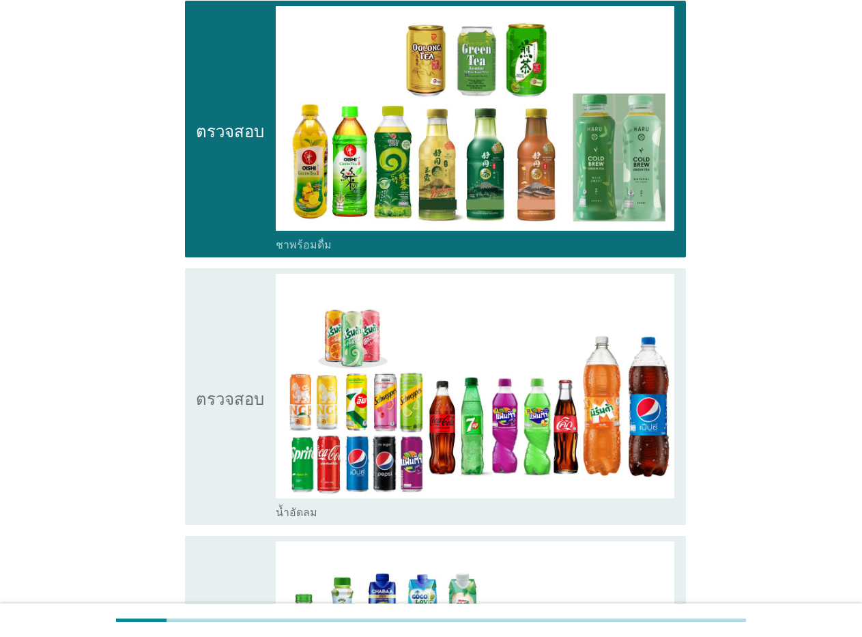
scroll to position [1484, 0]
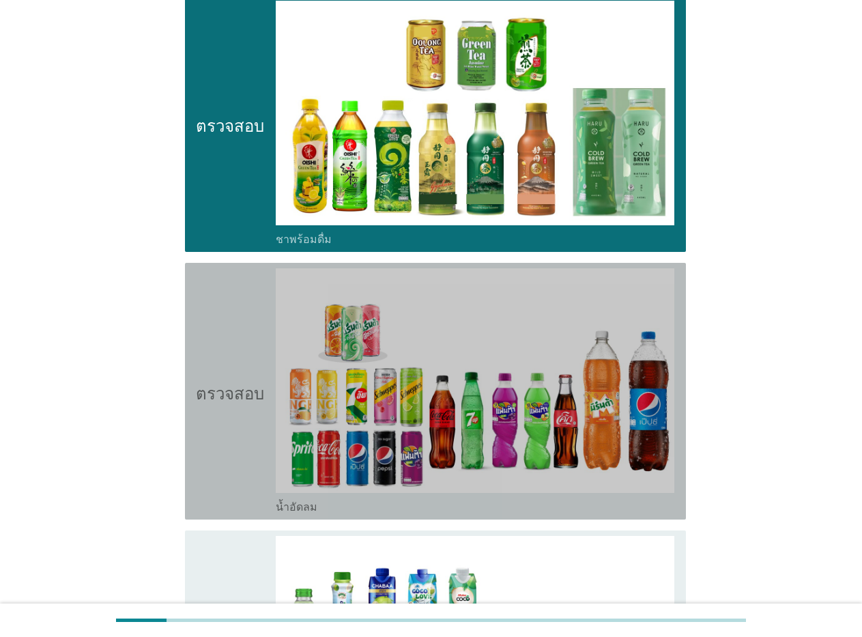
click at [304, 503] on font "น้ำอัดลม" at bounding box center [297, 507] width 42 height 13
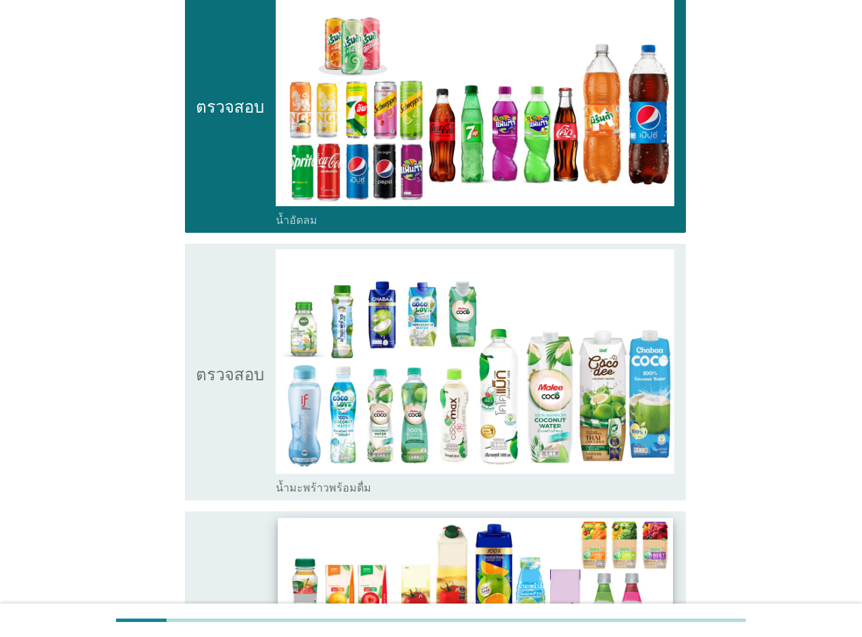
scroll to position [1784, 0]
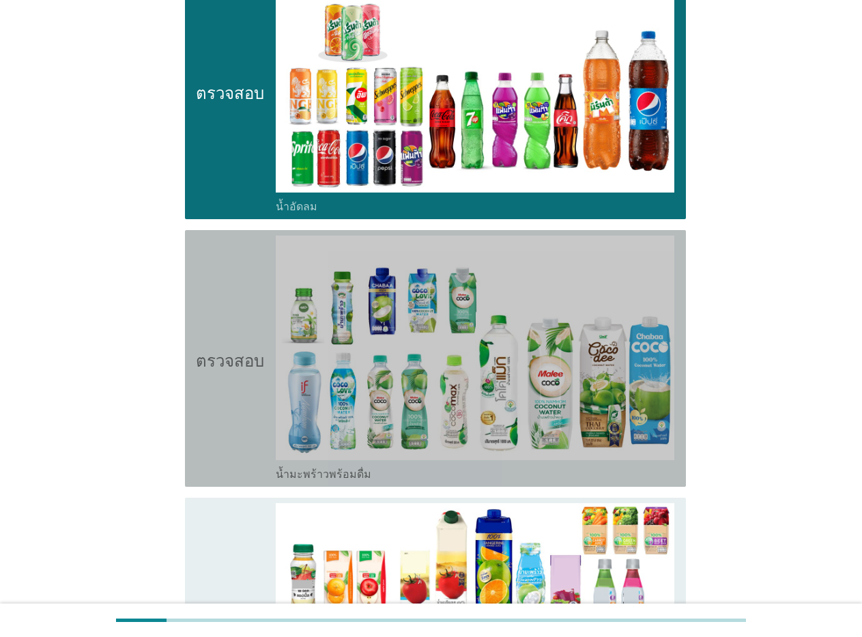
click at [328, 473] on font "น้ำมะพร้าวพร้อมดื่ม" at bounding box center [324, 474] width 96 height 13
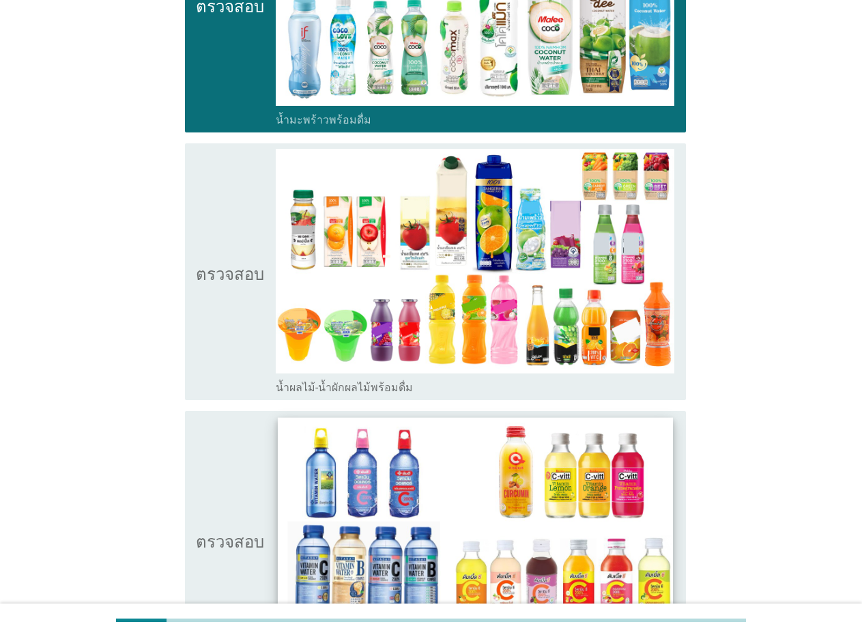
scroll to position [2139, 0]
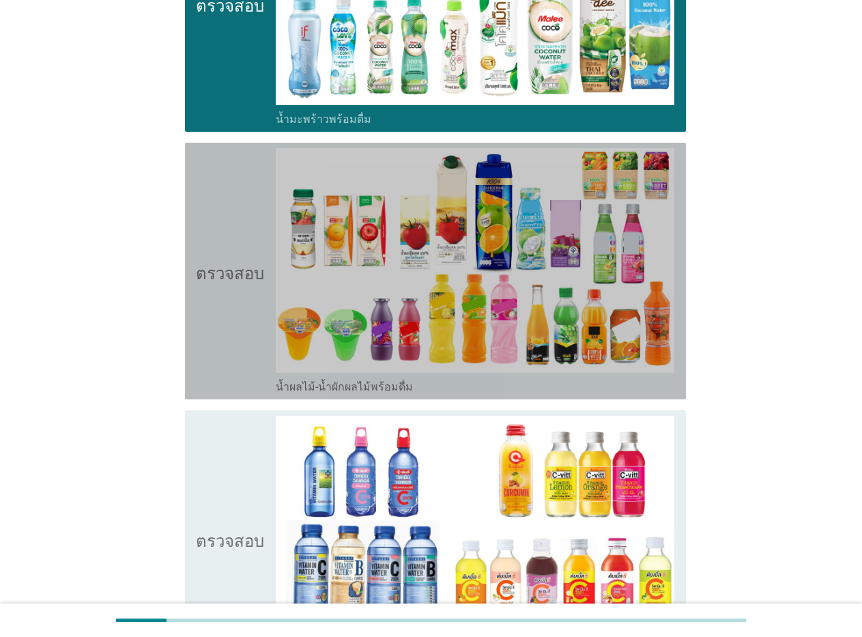
click at [353, 385] on font "น้ำผลไม้-น้ำผักผลไม้พร้อมดื่ม" at bounding box center [344, 386] width 137 height 13
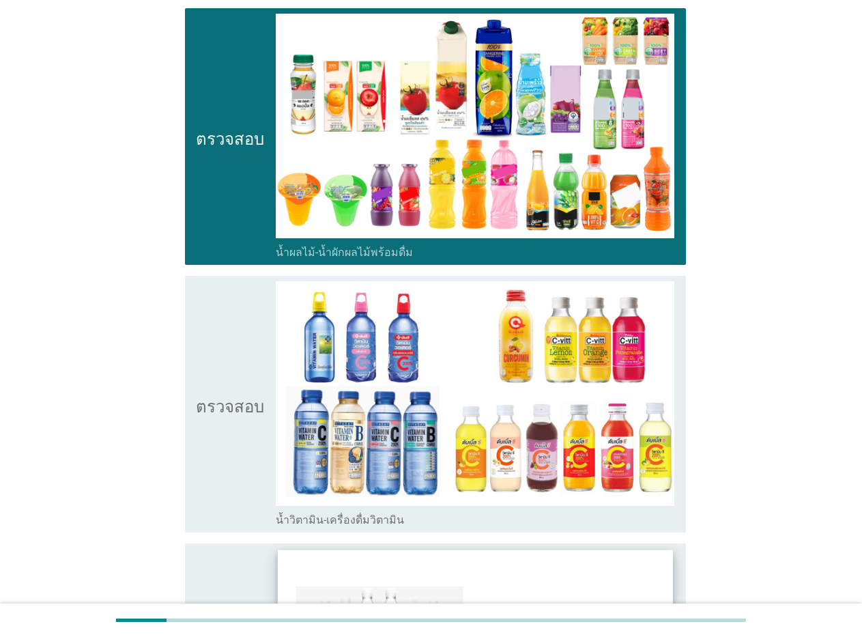
scroll to position [2303, 0]
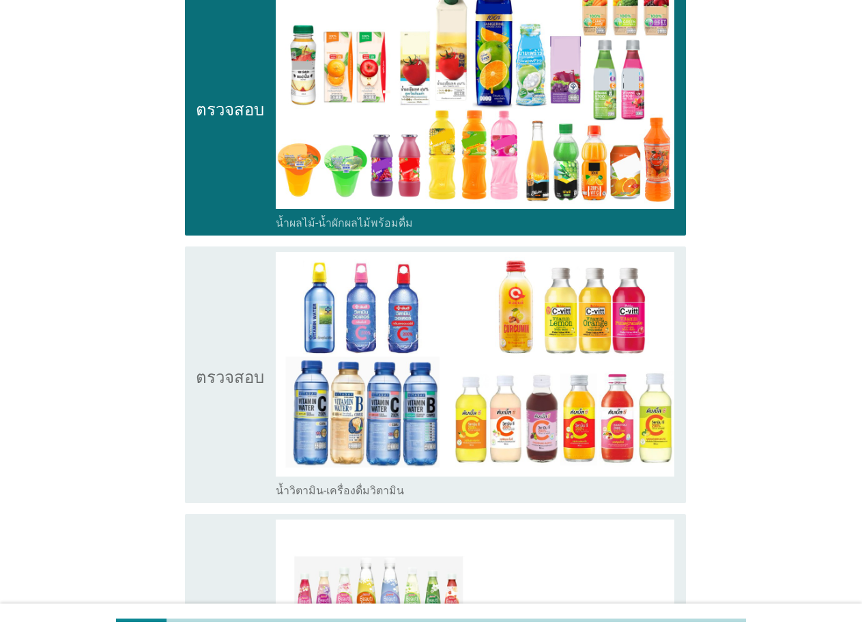
click at [347, 485] on font "น้ำวิตามิน-เครื่องดื่มวิตามิน" at bounding box center [340, 490] width 128 height 13
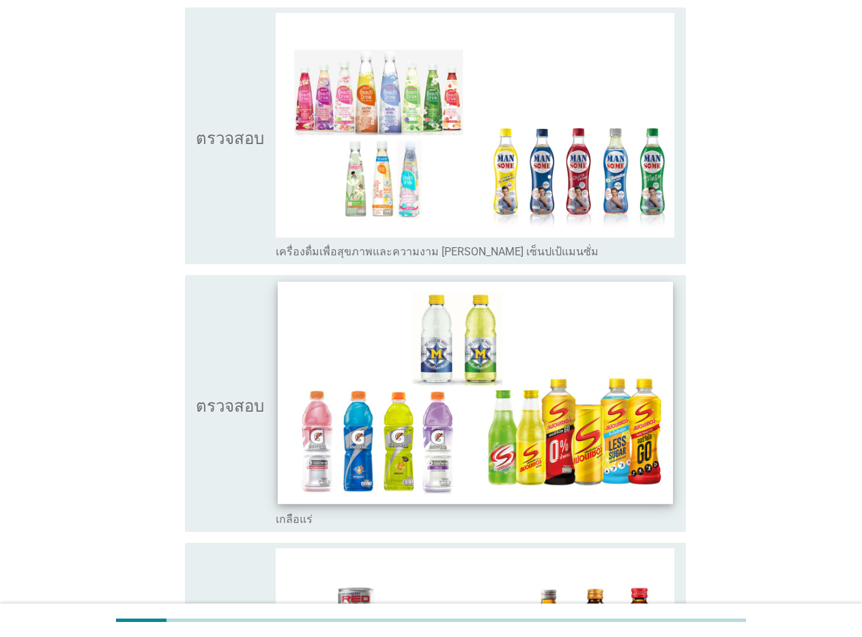
scroll to position [2822, 0]
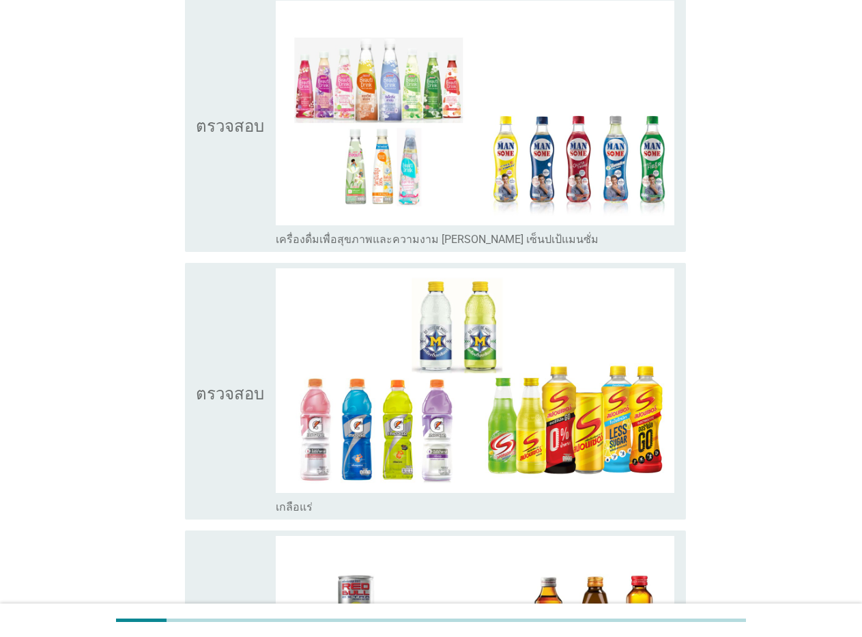
click at [348, 241] on font "เครื่องดื่มเพื่อสุขภาพและความงาม [PERSON_NAME] เซ็นปเป้แมนซั่ม" at bounding box center [437, 239] width 323 height 13
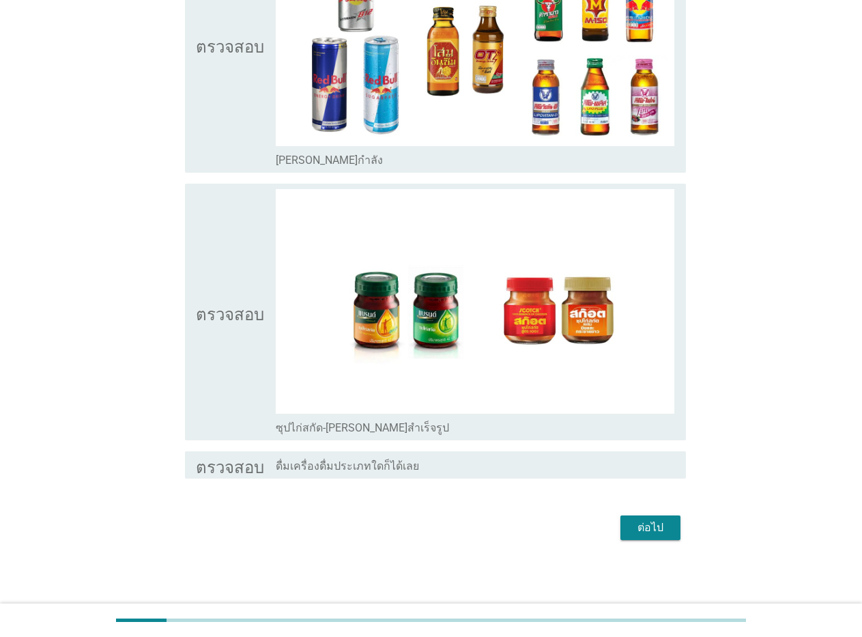
scroll to position [3438, 0]
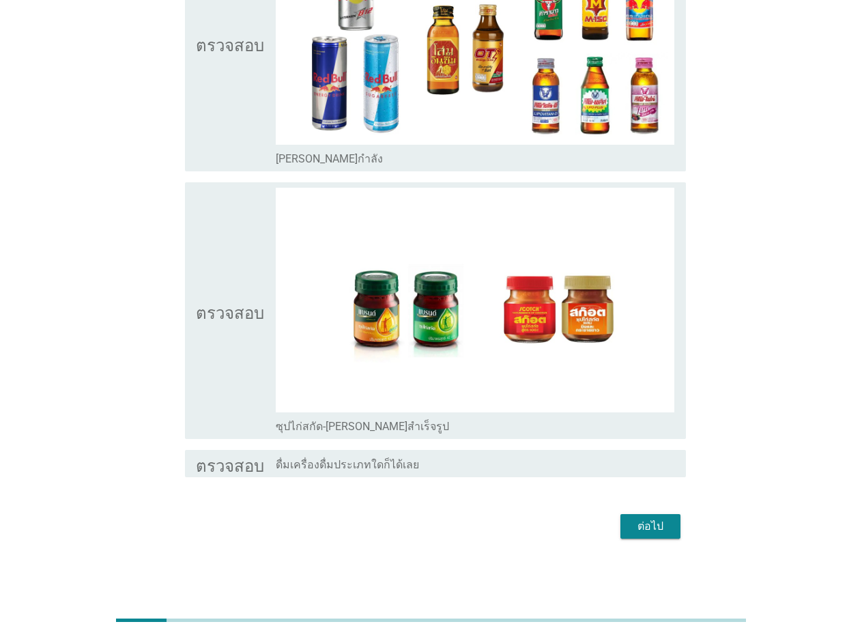
click at [349, 424] on font "ซุปไก่สกัด-[PERSON_NAME]สำเร็จรูป" at bounding box center [362, 426] width 173 height 13
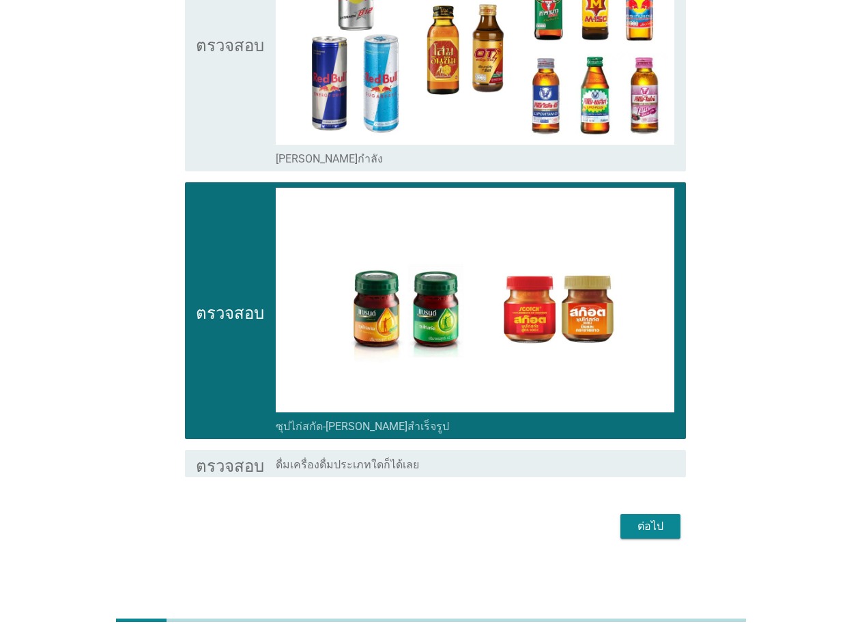
click at [649, 521] on font "ต่อไป" at bounding box center [651, 526] width 26 height 13
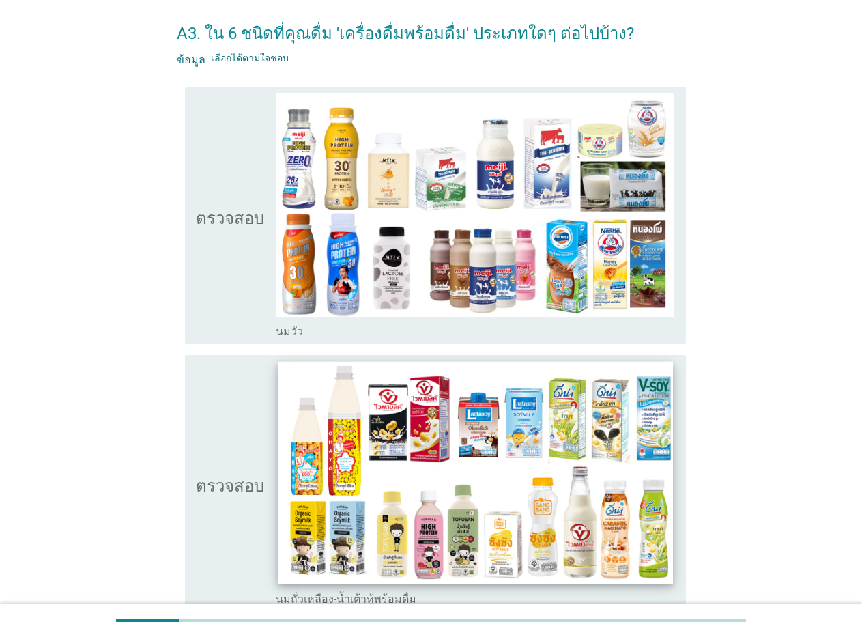
scroll to position [55, 0]
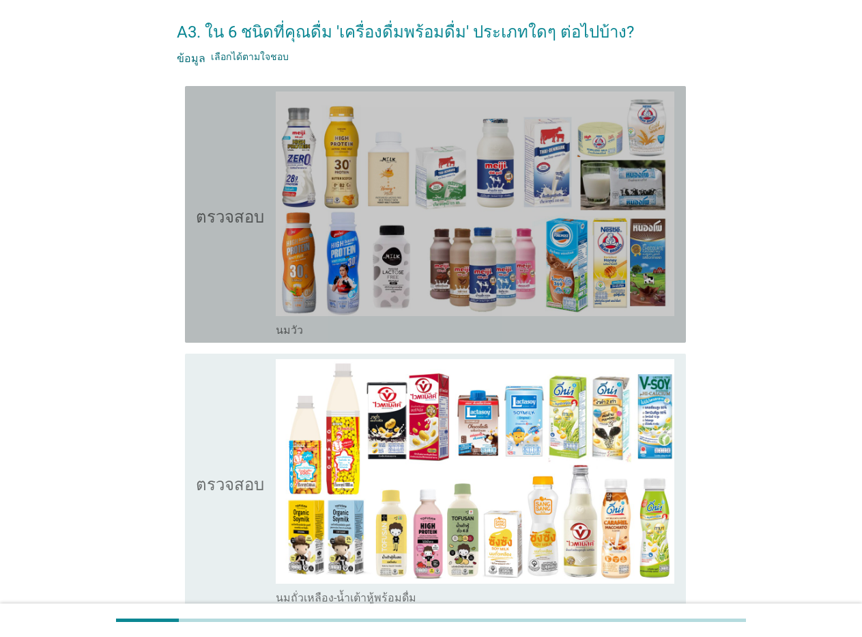
click at [290, 330] on font "นมวัว" at bounding box center [289, 330] width 27 height 13
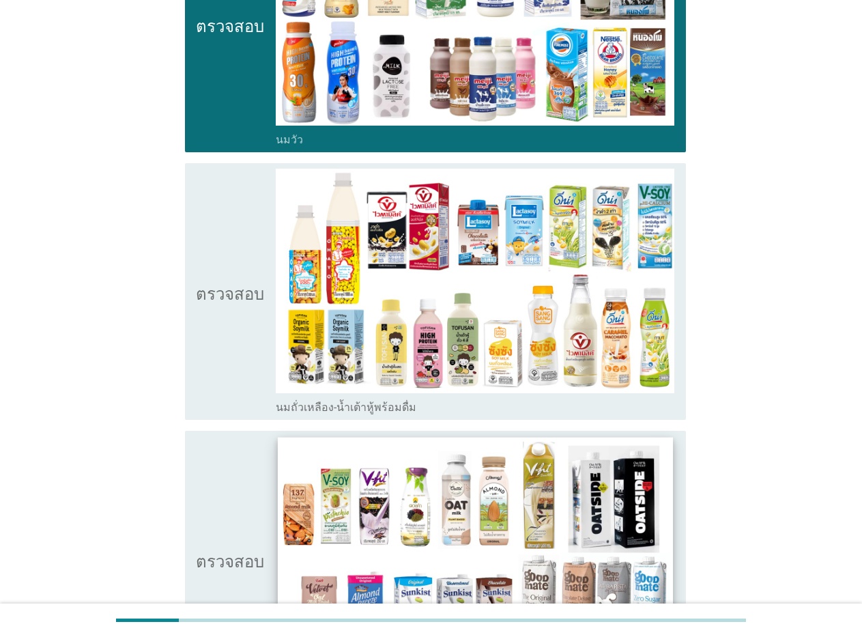
scroll to position [246, 0]
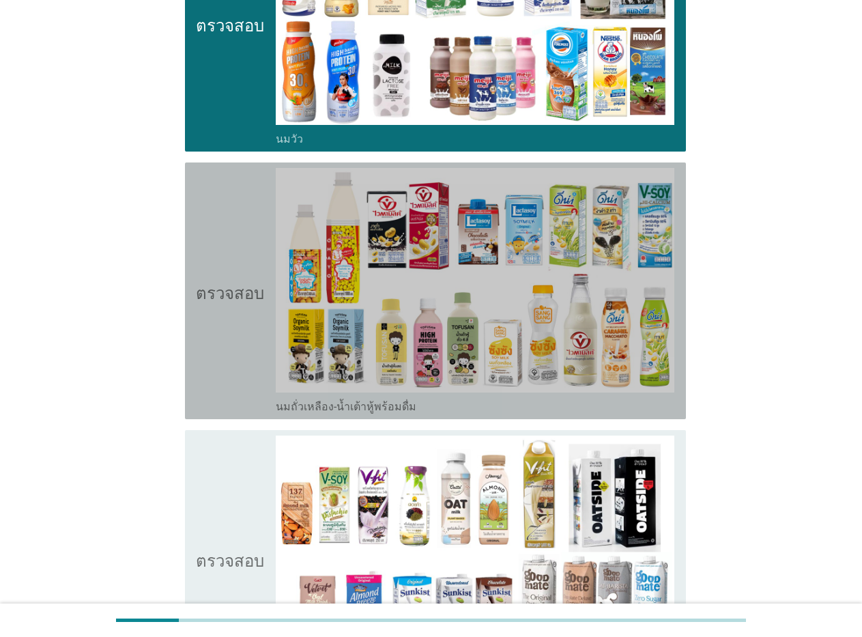
click at [313, 403] on font "นมถั่วเหลือง-น้ำเต้าหู้พร้อมดื่ม" at bounding box center [346, 406] width 141 height 13
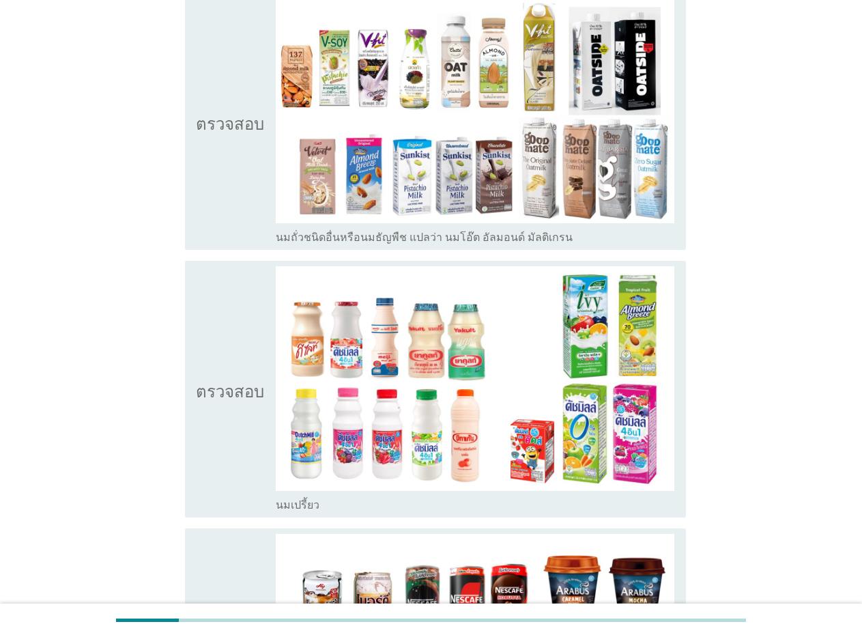
scroll to position [710, 0]
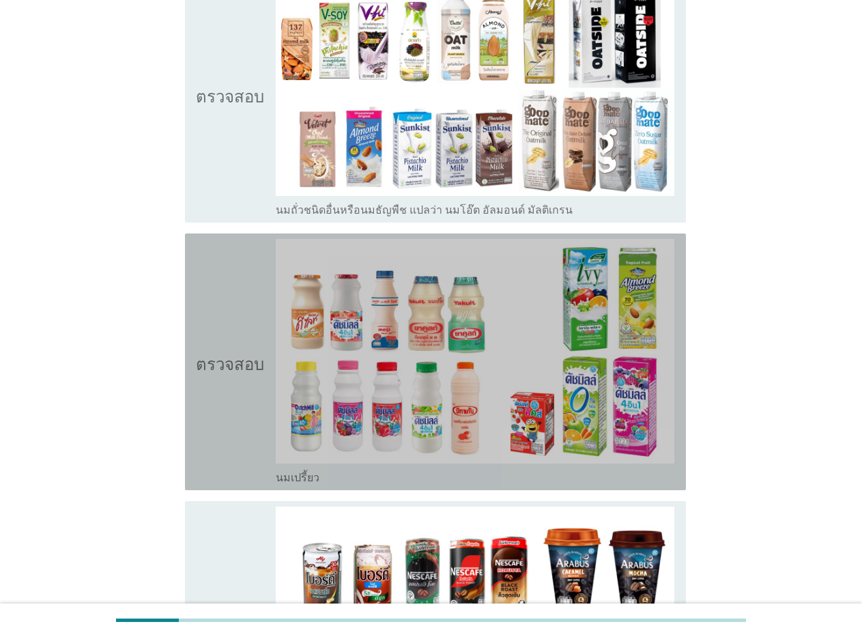
click at [304, 477] on font "นมเปรี้ยว" at bounding box center [298, 477] width 44 height 13
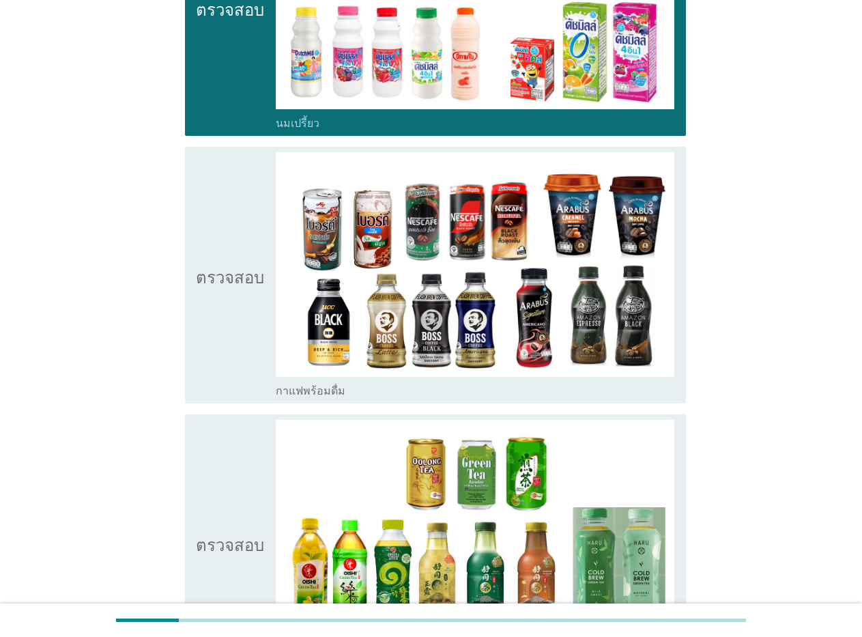
scroll to position [1065, 0]
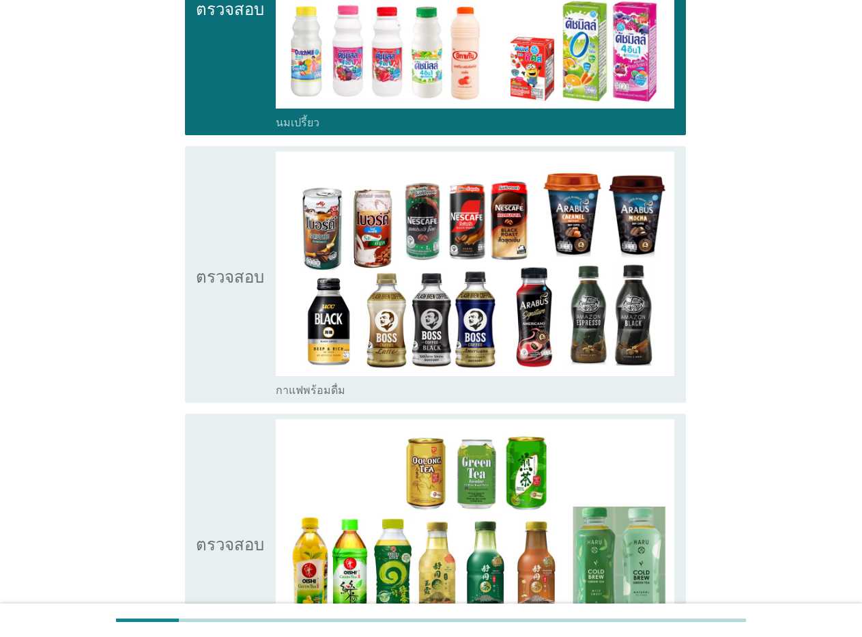
click at [318, 391] on font "กาแฟพร้อมดื่ม" at bounding box center [311, 390] width 70 height 13
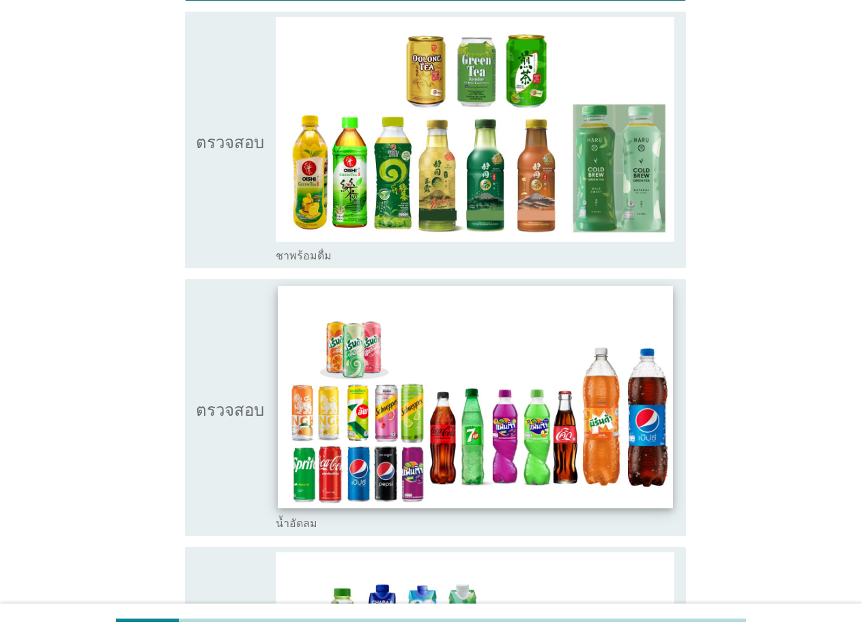
scroll to position [1475, 0]
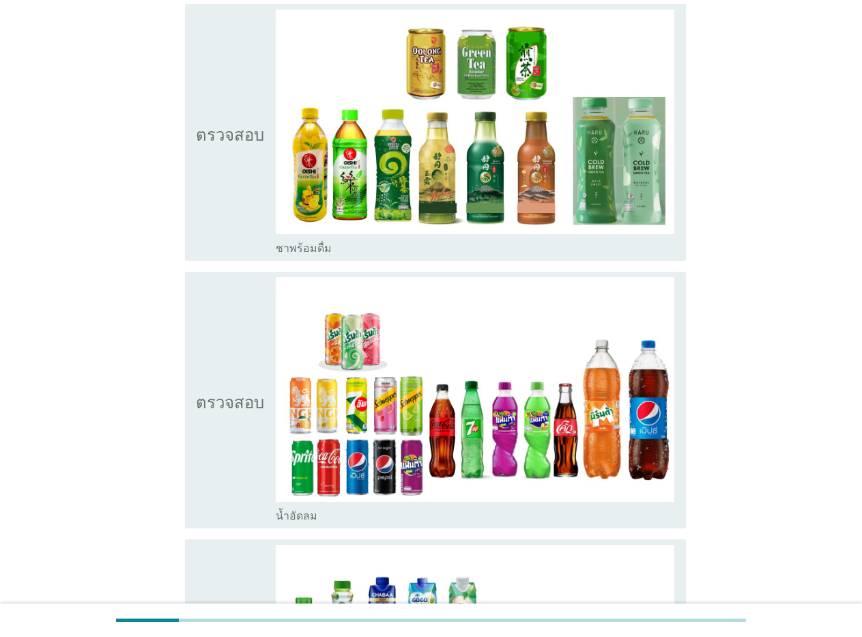
click at [306, 247] on font "ชาพร้อมดื่ม" at bounding box center [304, 248] width 56 height 13
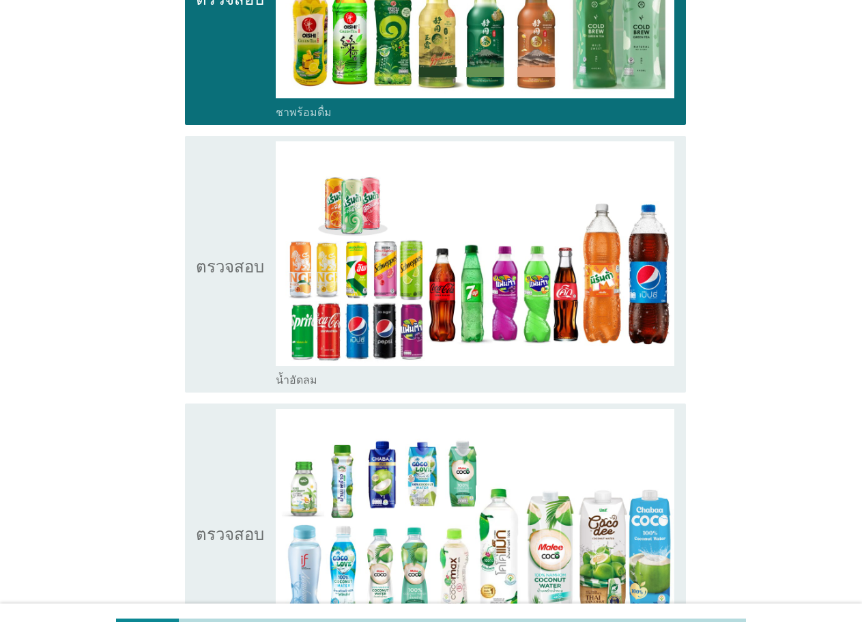
scroll to position [1611, 0]
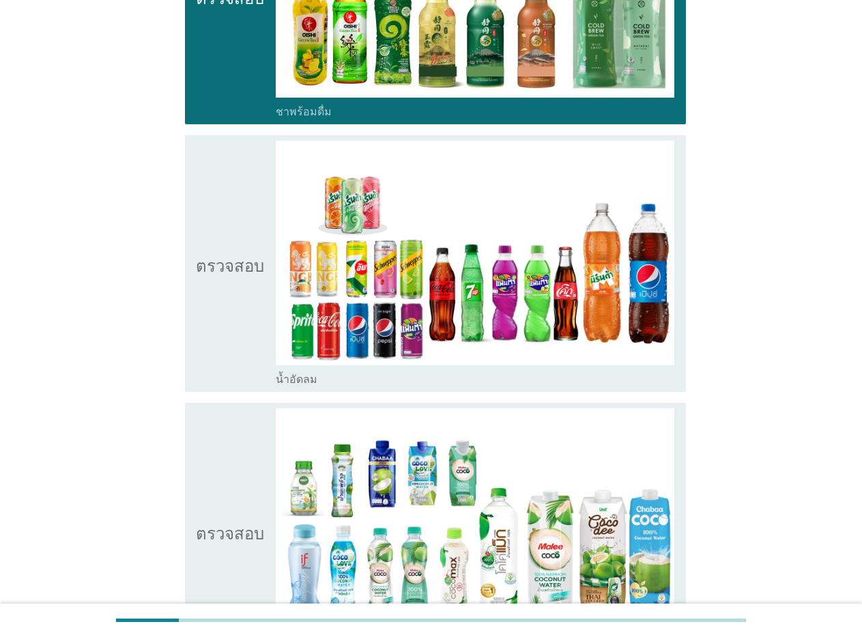
click at [292, 379] on font "น้ำอัดลม" at bounding box center [297, 379] width 42 height 13
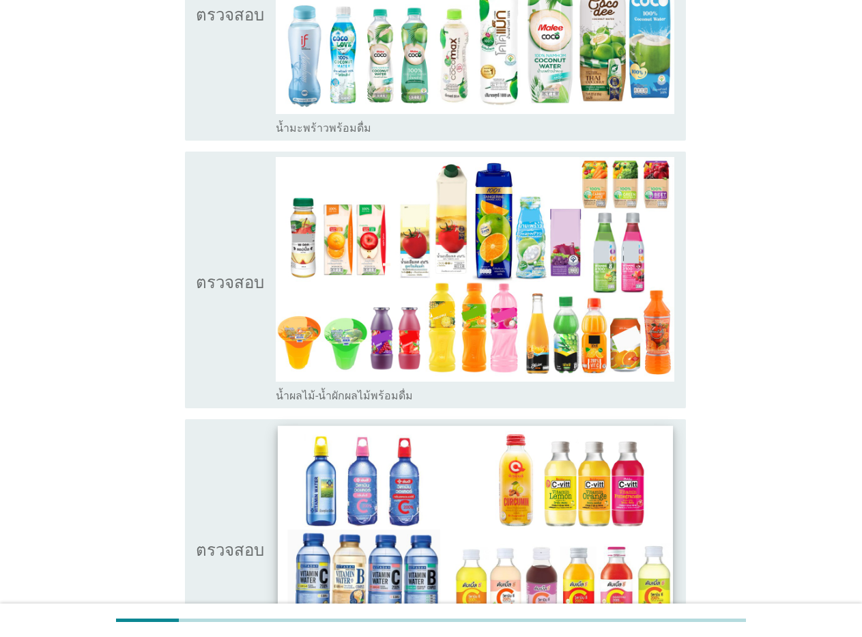
scroll to position [2158, 0]
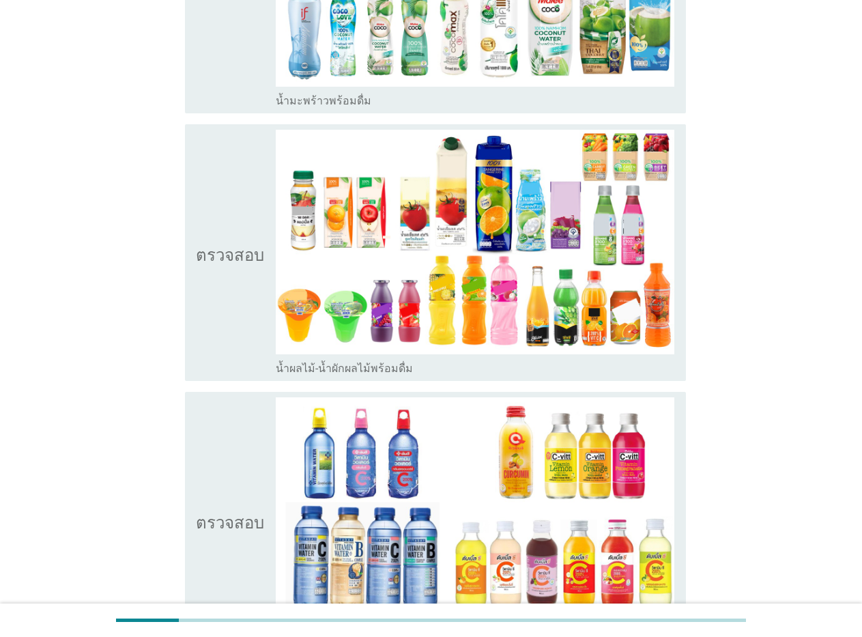
click at [333, 363] on font "น้ำผลไม้-น้ำผักผลไม้พร้อมดื่ม" at bounding box center [344, 368] width 137 height 13
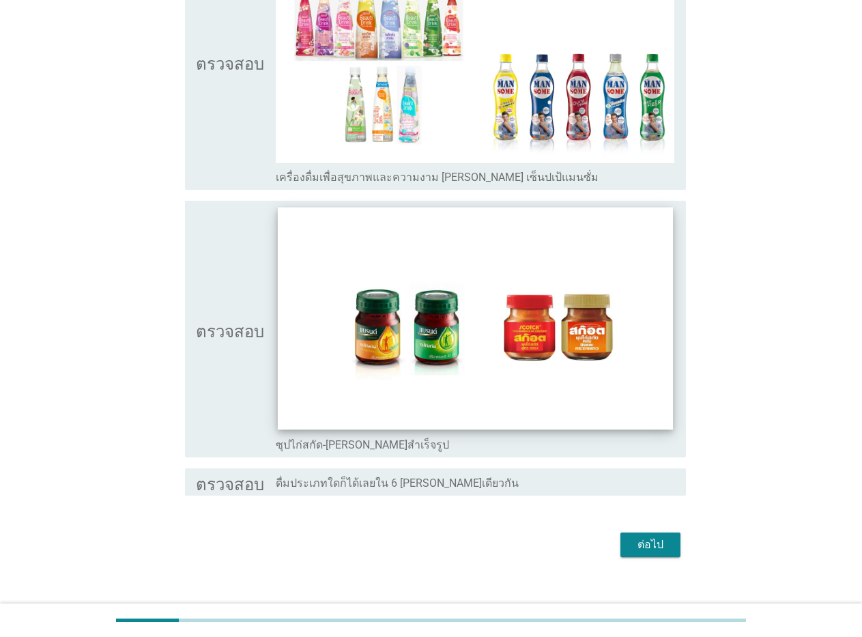
scroll to position [2903, 0]
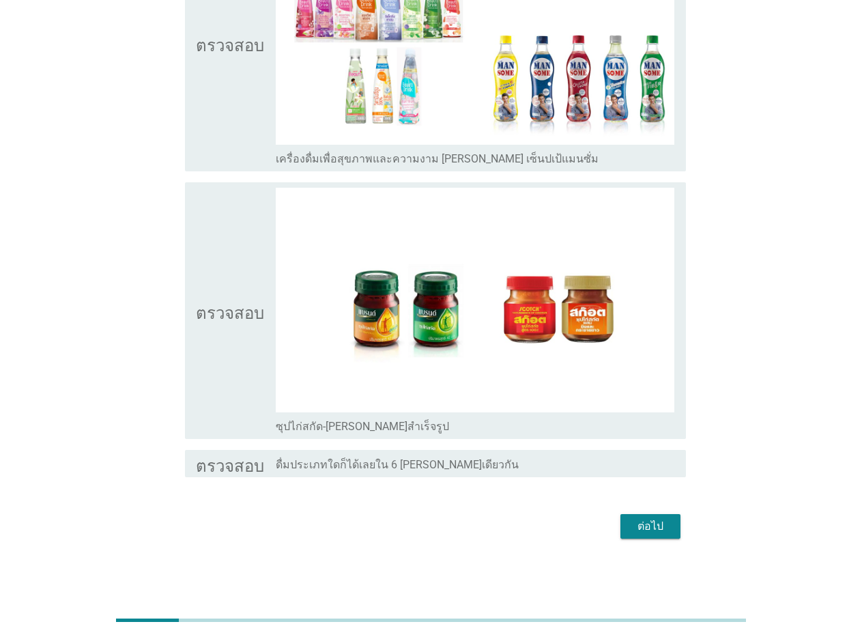
click at [650, 526] on font "ต่อไป" at bounding box center [651, 526] width 26 height 13
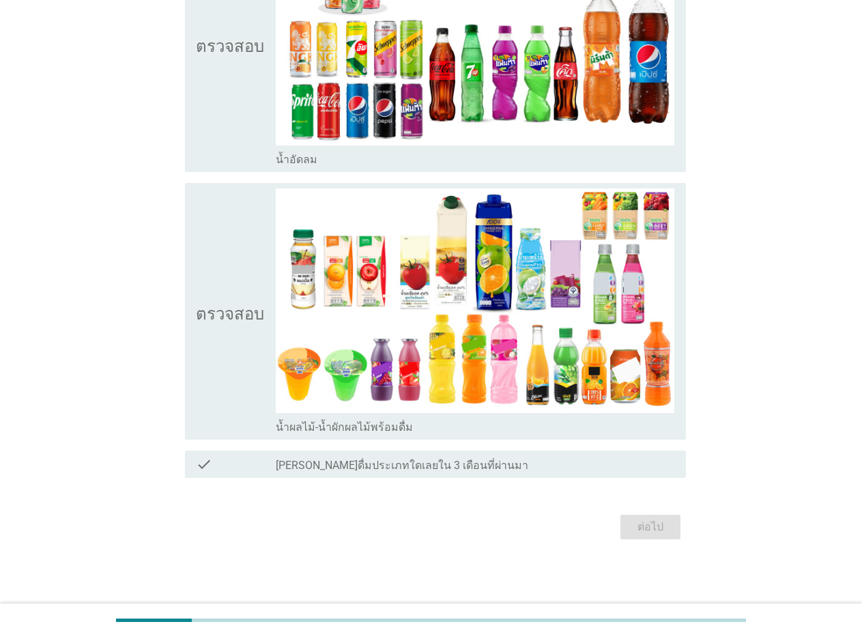
scroll to position [0, 0]
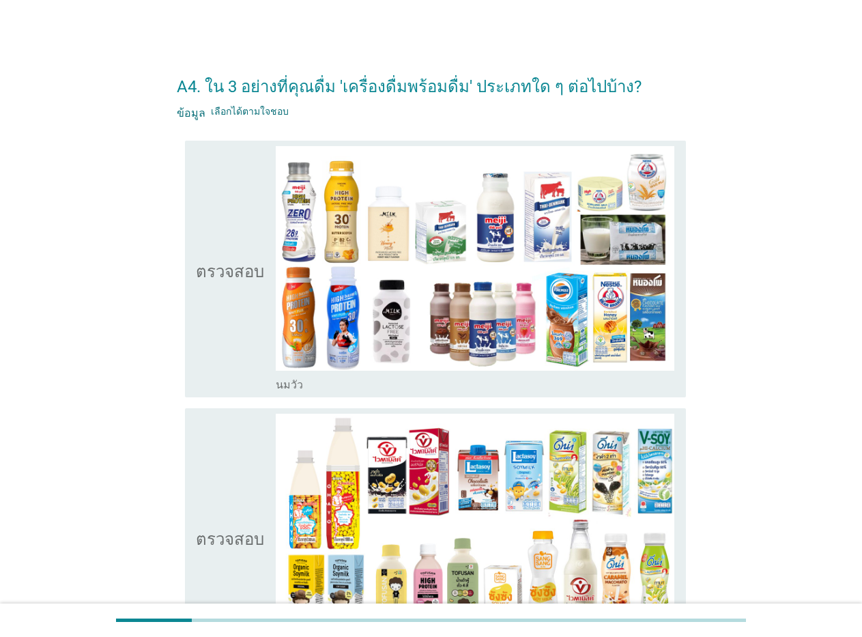
click at [296, 382] on font "นมวัว" at bounding box center [289, 384] width 27 height 13
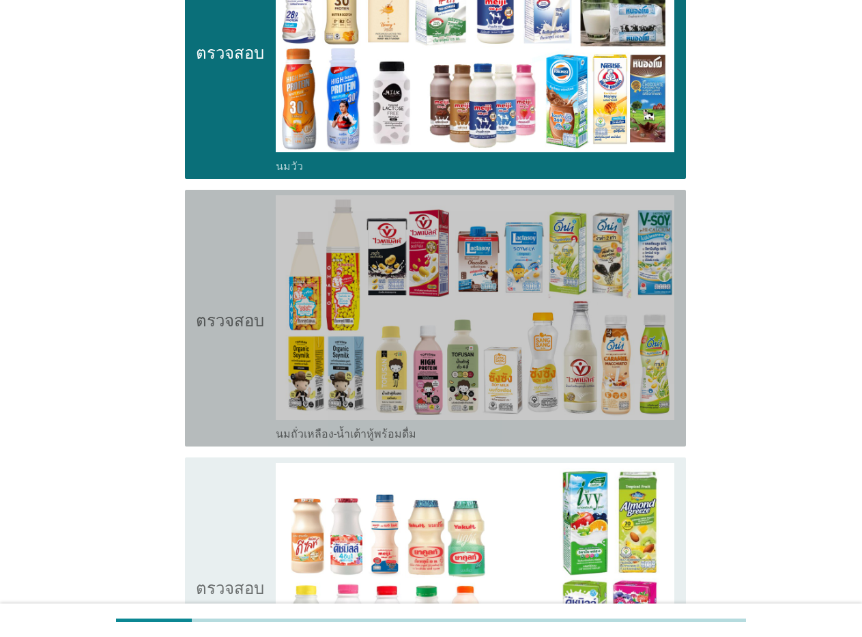
click at [328, 431] on font "นมถั่วเหลือง-น้ำเต้าหู้พร้อมดื่ม" at bounding box center [346, 433] width 141 height 13
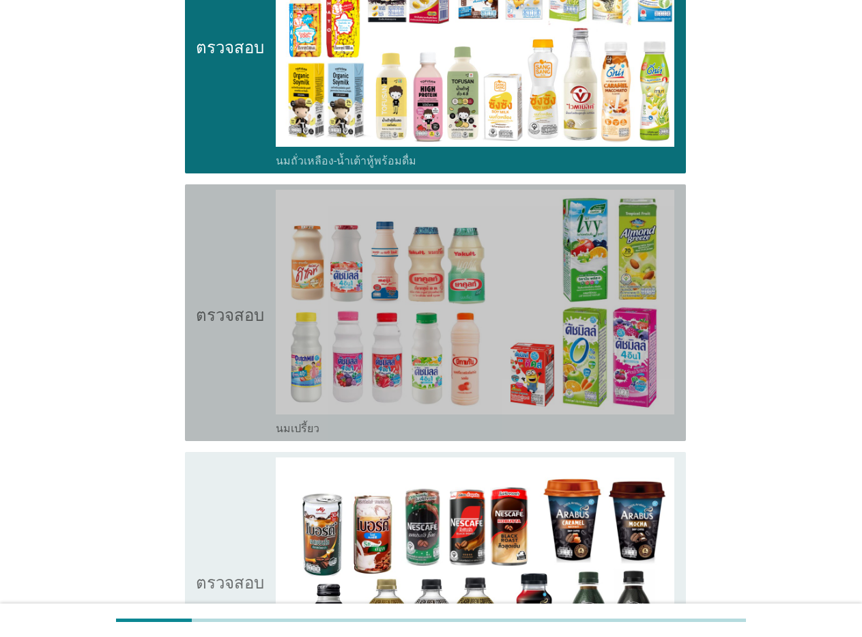
click at [307, 425] on font "นมเปรี้ยว" at bounding box center [298, 428] width 44 height 13
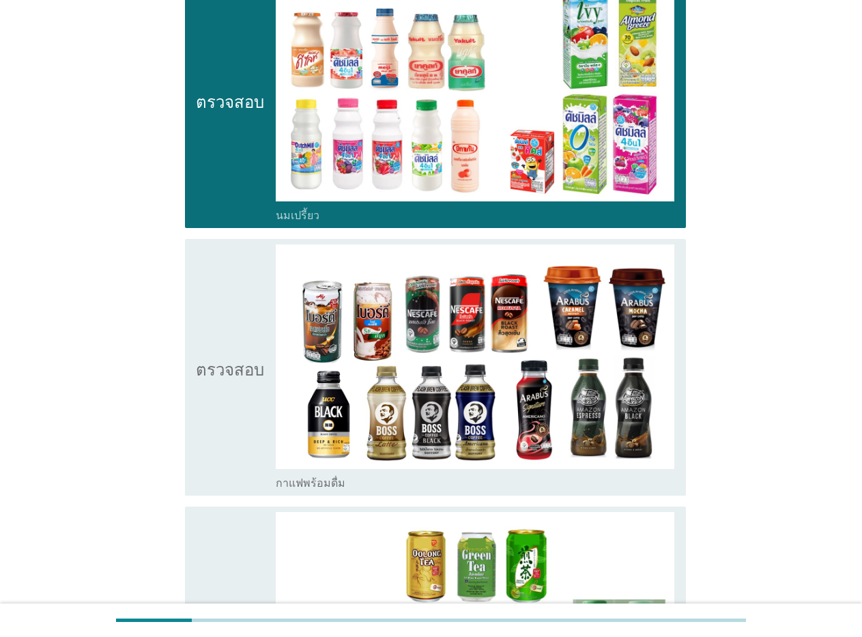
scroll to position [710, 0]
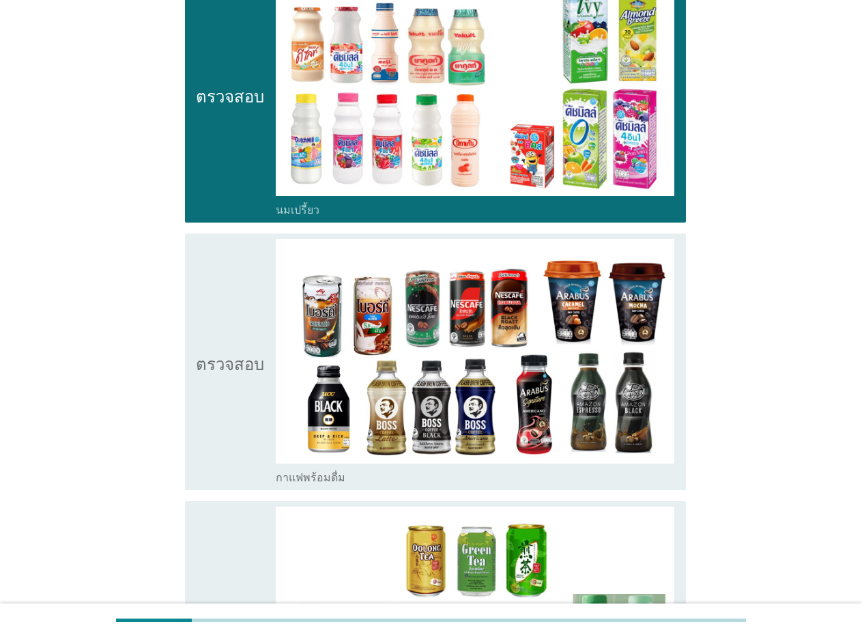
click at [311, 475] on font "กาแฟพร้อมดื่ม" at bounding box center [311, 477] width 70 height 13
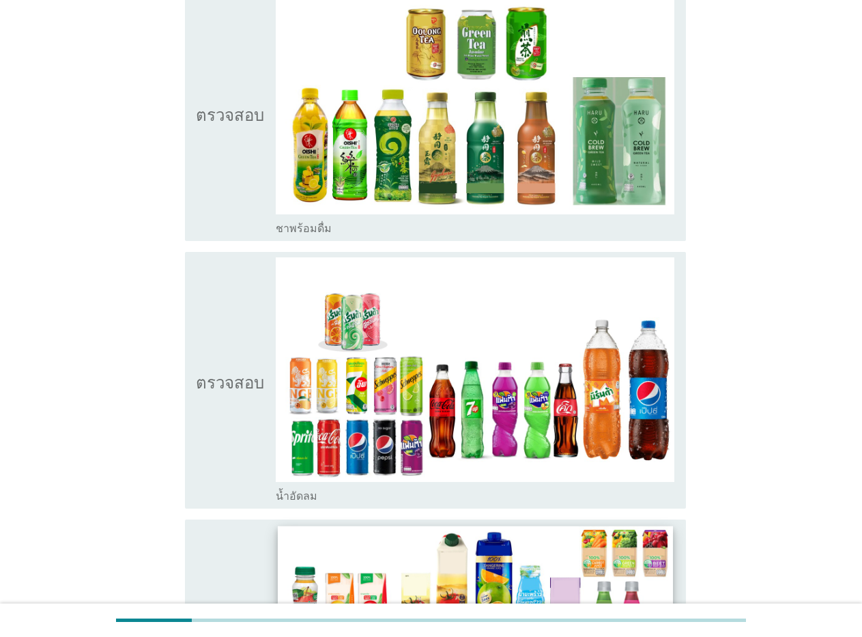
scroll to position [1366, 0]
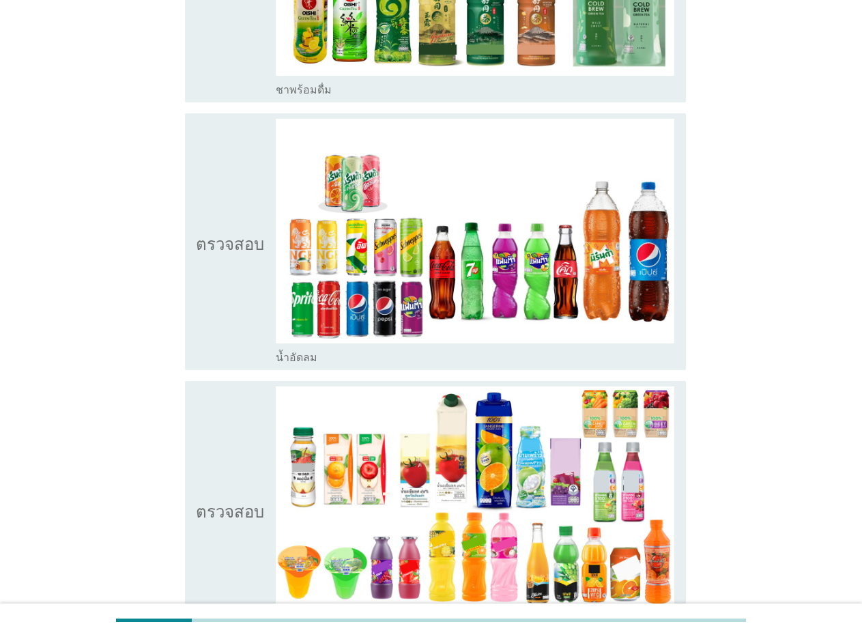
click at [303, 354] on font "น้ำอัดลม" at bounding box center [297, 357] width 42 height 13
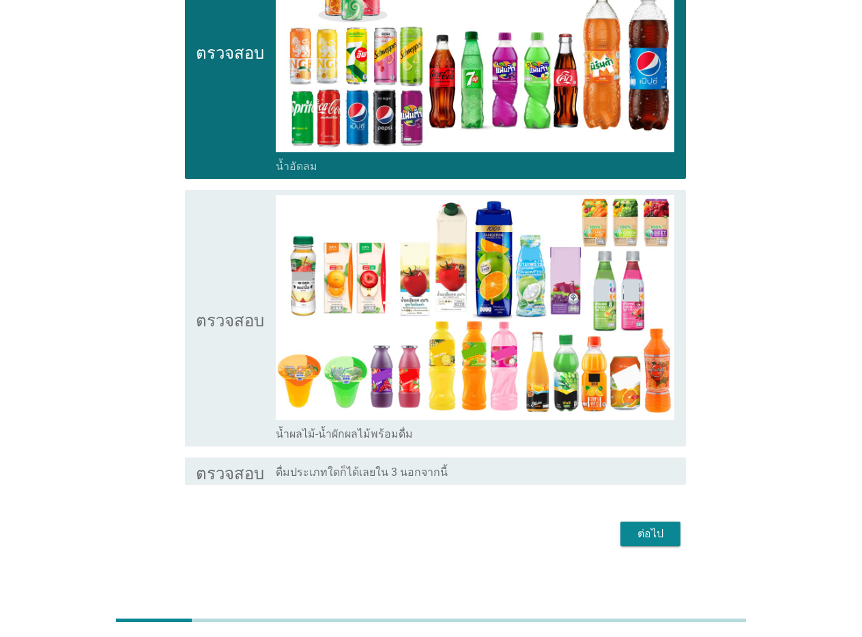
scroll to position [1564, 0]
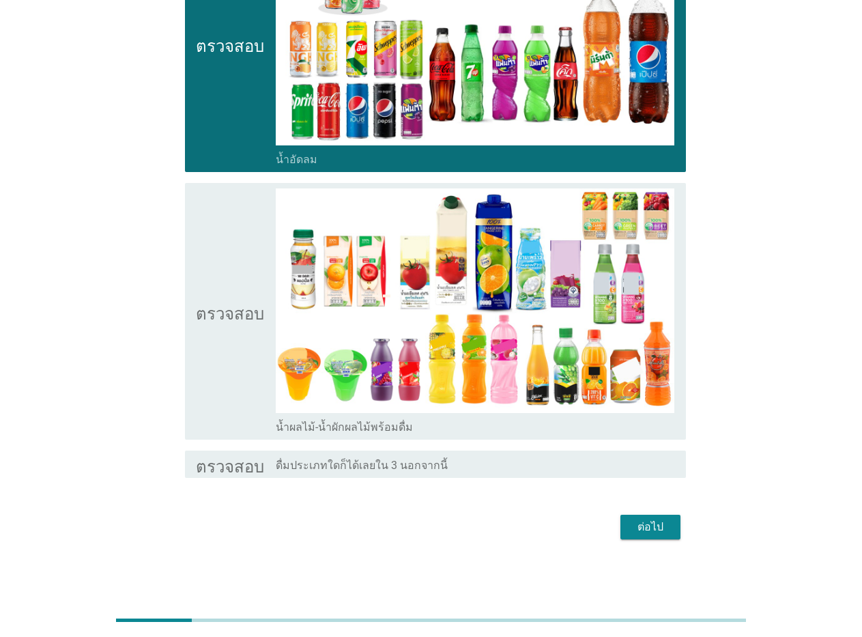
click at [305, 427] on font "น้ำผลไม้-น้ำผักผลไม้พร้อมดื่ม" at bounding box center [344, 427] width 137 height 13
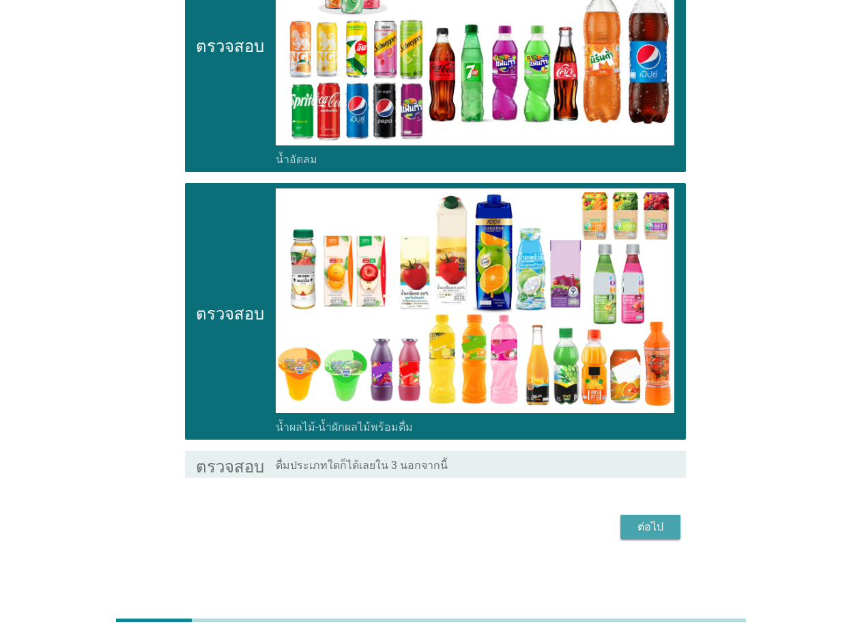
click at [652, 526] on font "ต่อไป" at bounding box center [651, 526] width 26 height 13
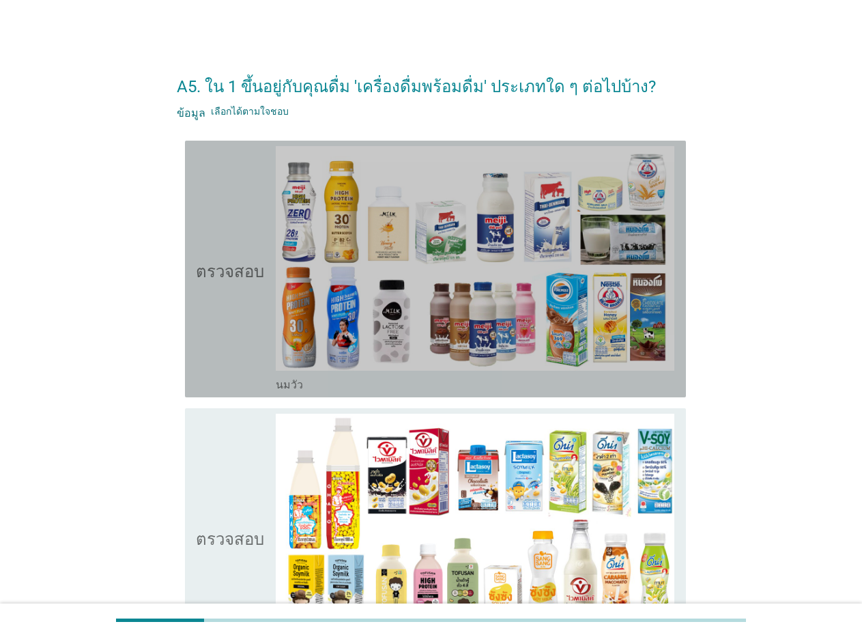
click at [284, 387] on font "นมวัว" at bounding box center [289, 384] width 27 height 13
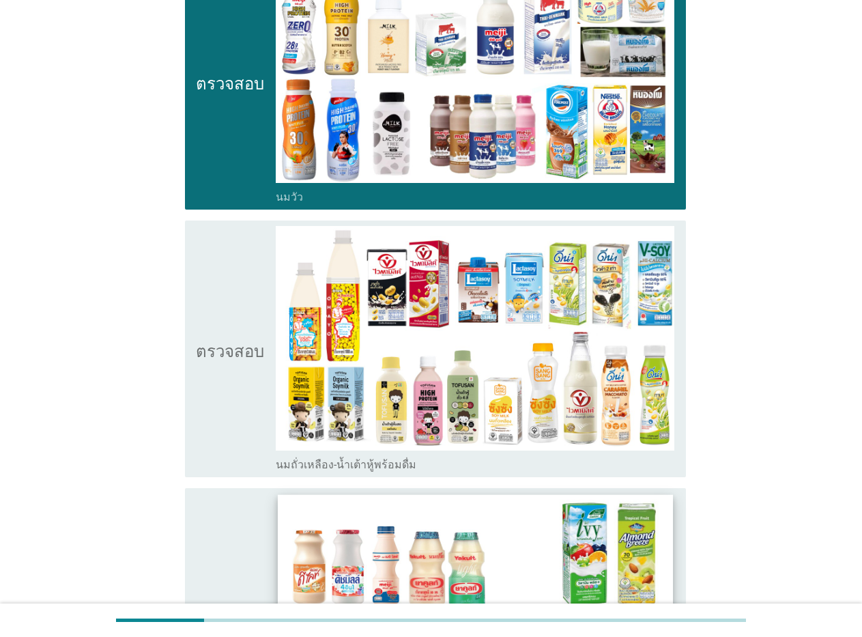
scroll to position [191, 0]
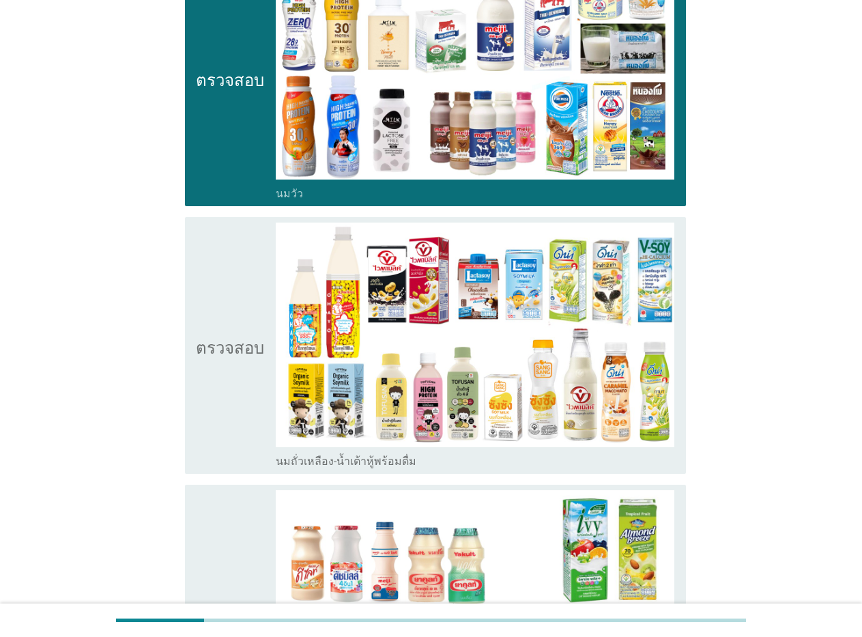
click at [321, 464] on font "นมถั่วเหลือง-น้ำเต้าหู้พร้อมดื่ม" at bounding box center [346, 461] width 141 height 13
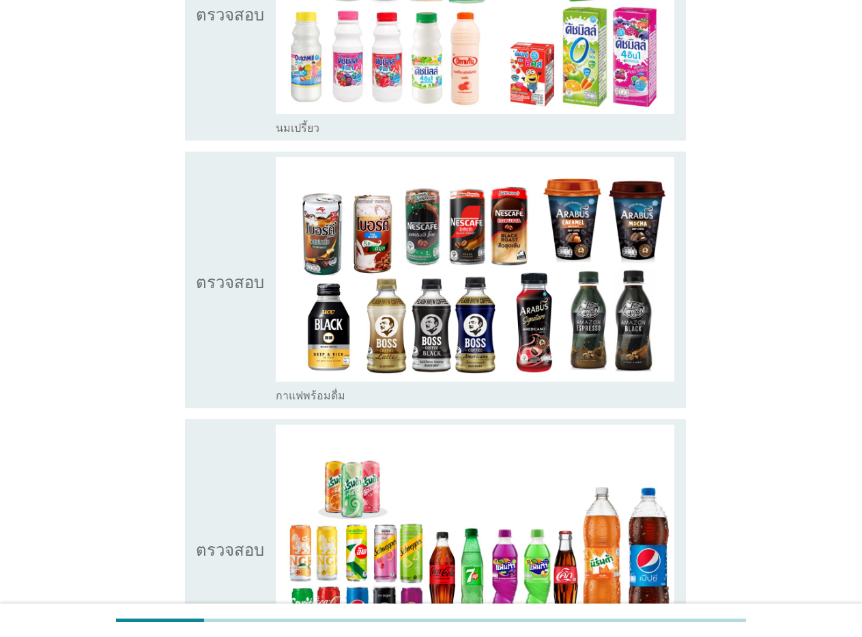
click at [316, 389] on font "กาแฟพร้อมดื่ม" at bounding box center [311, 395] width 70 height 13
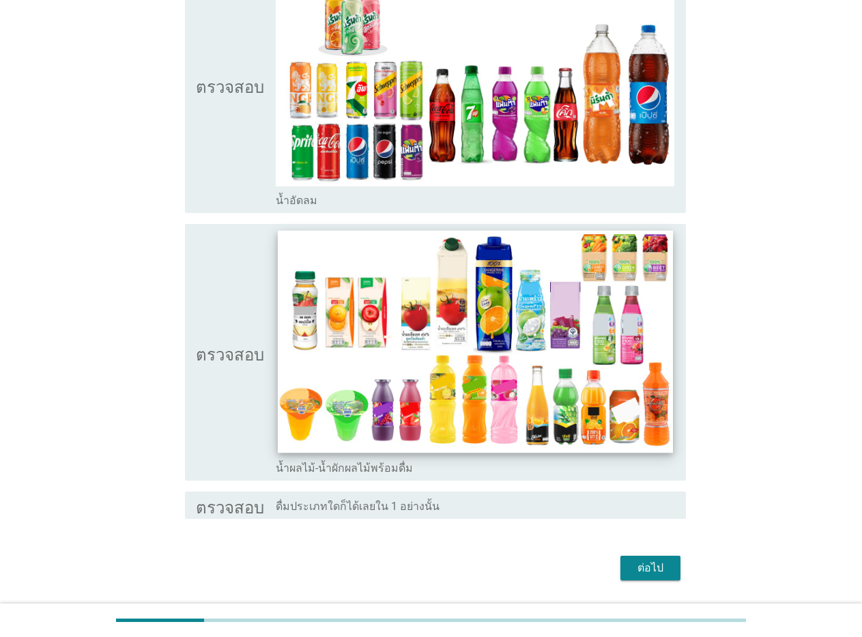
scroll to position [1256, 0]
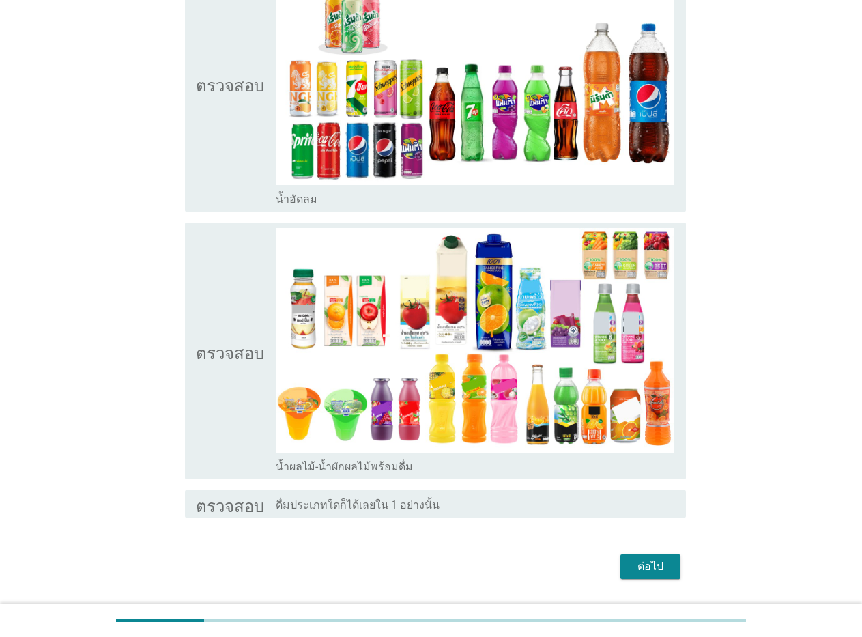
click at [299, 199] on font "น้ำอัดลม" at bounding box center [297, 199] width 42 height 13
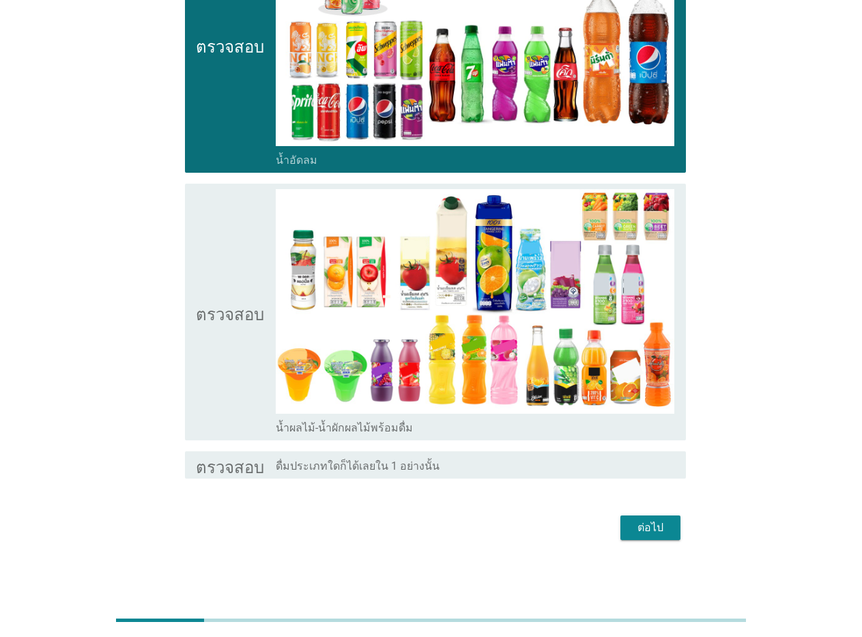
scroll to position [1296, 0]
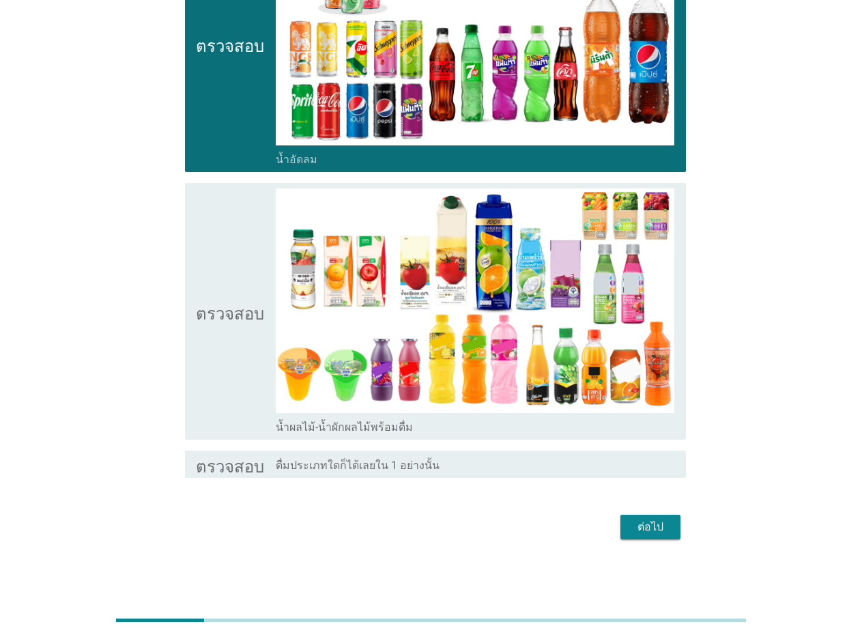
click at [643, 526] on font "ต่อไป" at bounding box center [651, 526] width 26 height 13
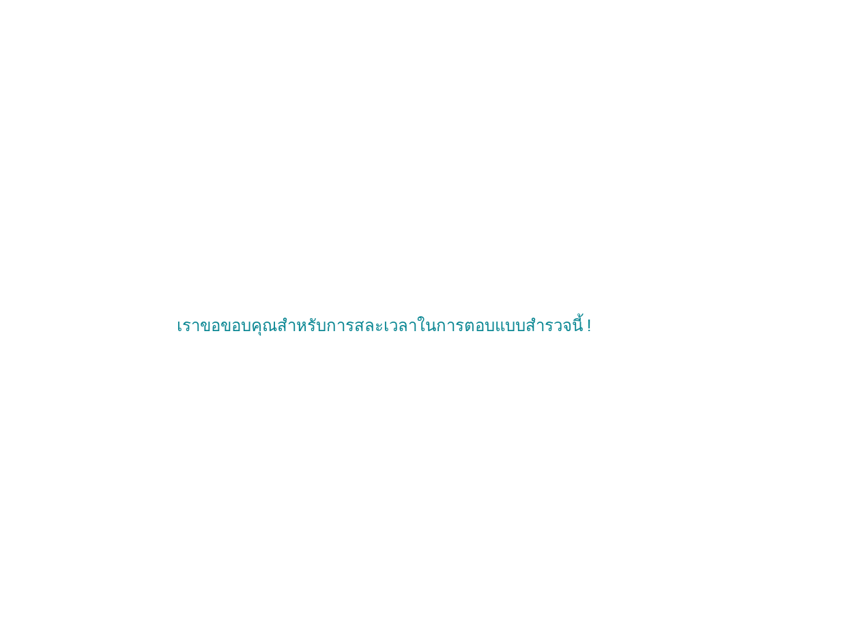
scroll to position [0, 0]
